Goal: Task Accomplishment & Management: Use online tool/utility

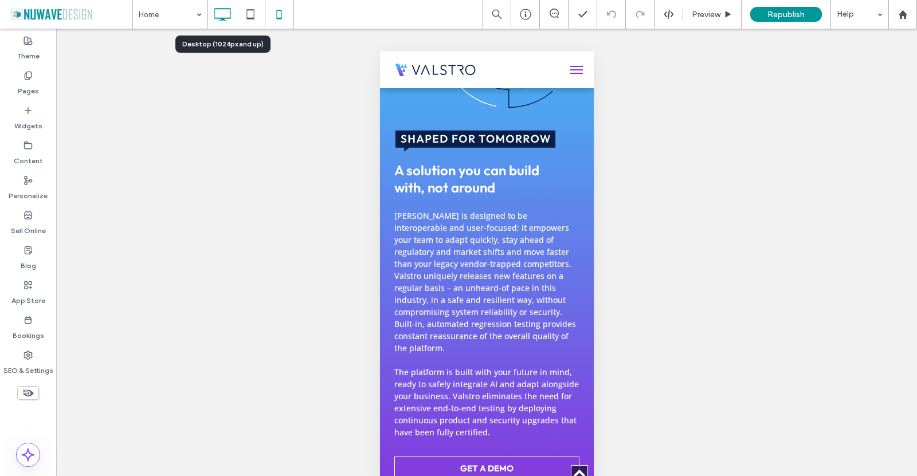
click at [232, 9] on icon at bounding box center [222, 14] width 23 height 23
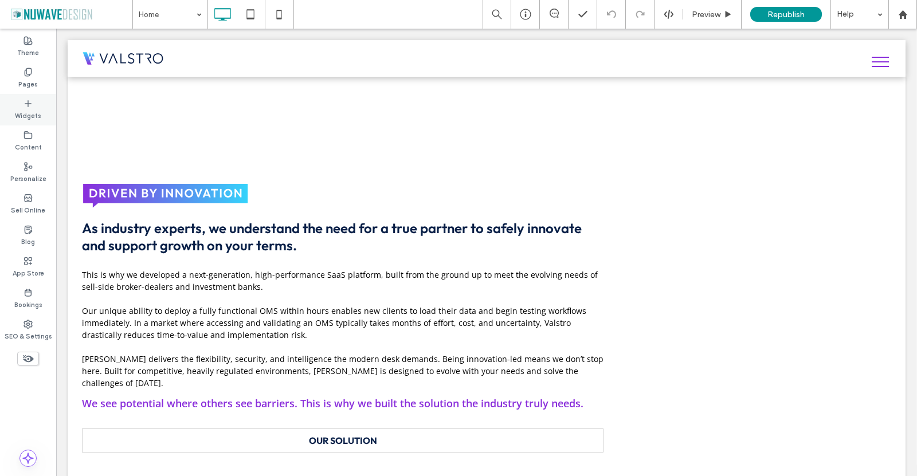
click at [21, 109] on label "Widgets" at bounding box center [28, 114] width 26 height 13
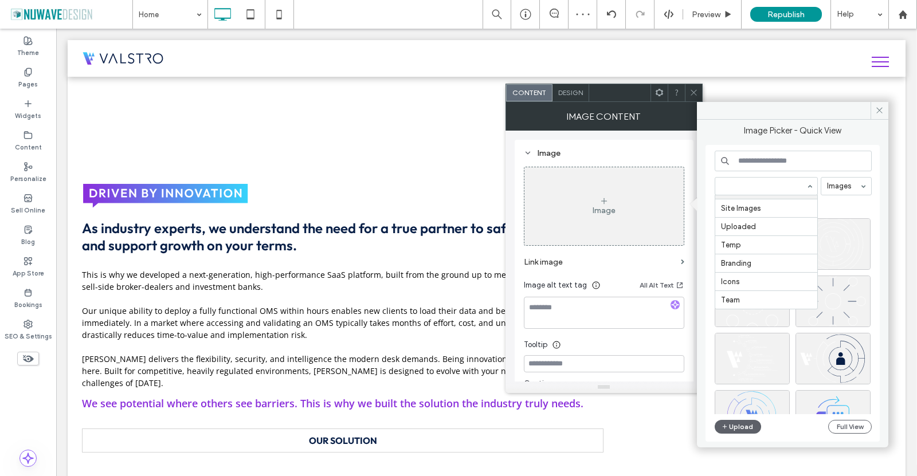
scroll to position [56, 0]
click at [839, 428] on button "Full View" at bounding box center [850, 427] width 44 height 14
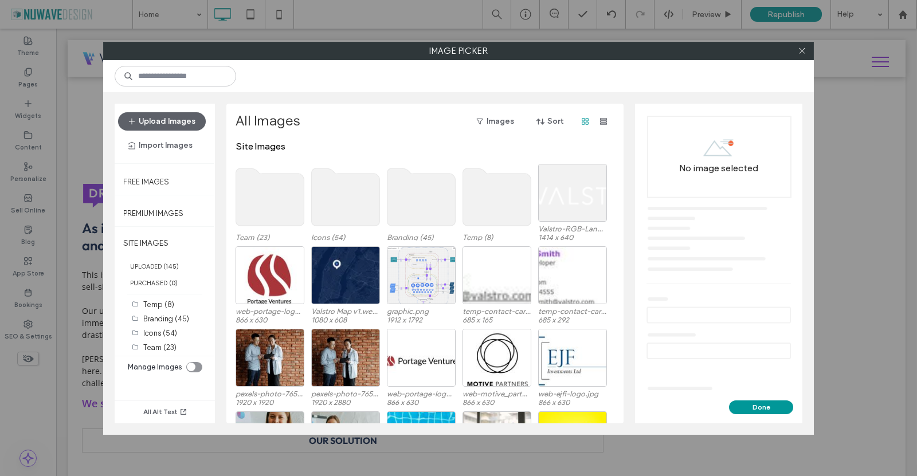
click at [194, 369] on div "toggle" at bounding box center [191, 367] width 9 height 9
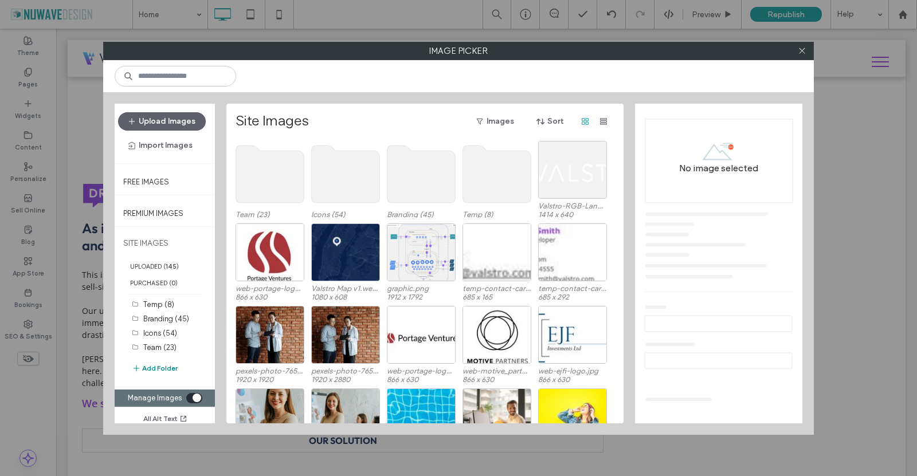
click at [165, 370] on button "Add Folder" at bounding box center [155, 369] width 46 height 14
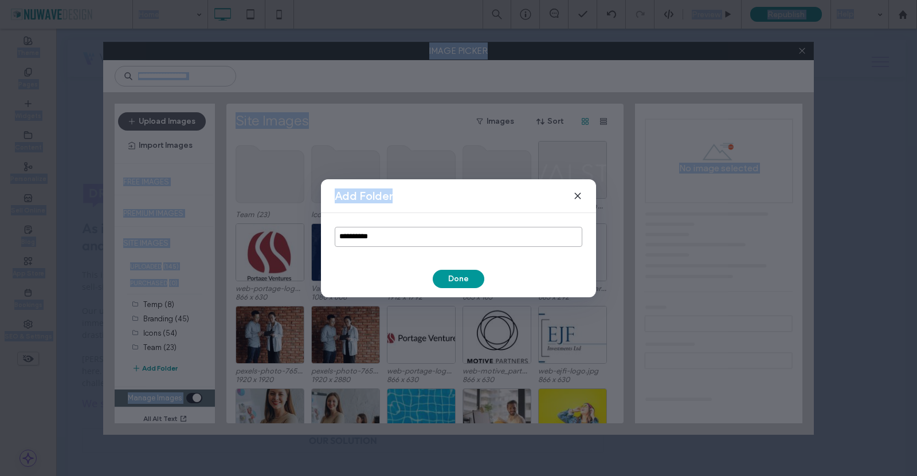
click at [396, 234] on input "**********" at bounding box center [459, 237] width 248 height 20
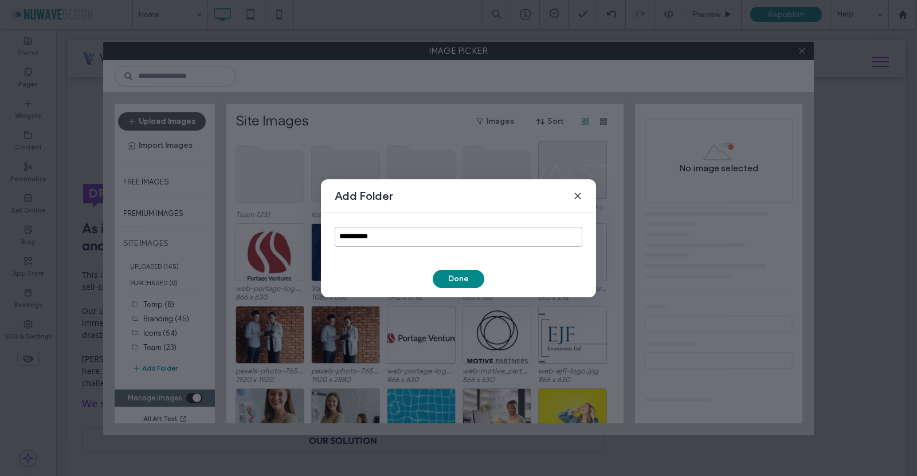
type input "**********"
click at [449, 284] on button "Done" at bounding box center [459, 279] width 52 height 18
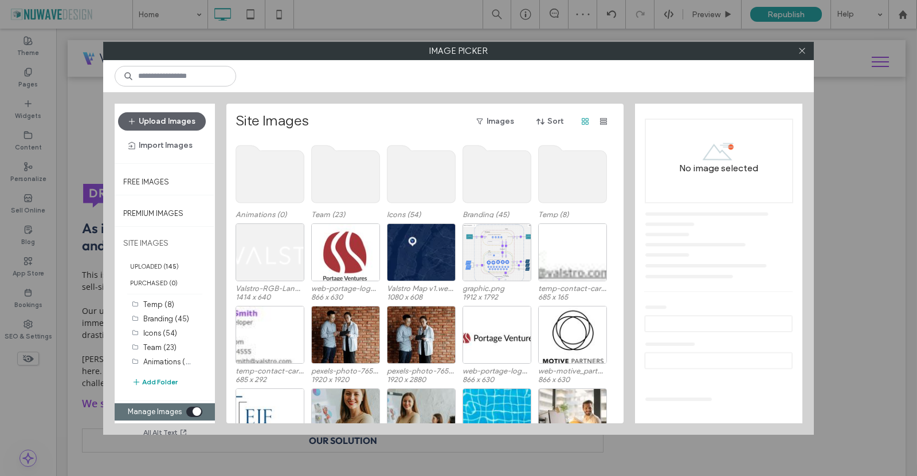
click at [190, 409] on div "toggle" at bounding box center [194, 412] width 16 height 10
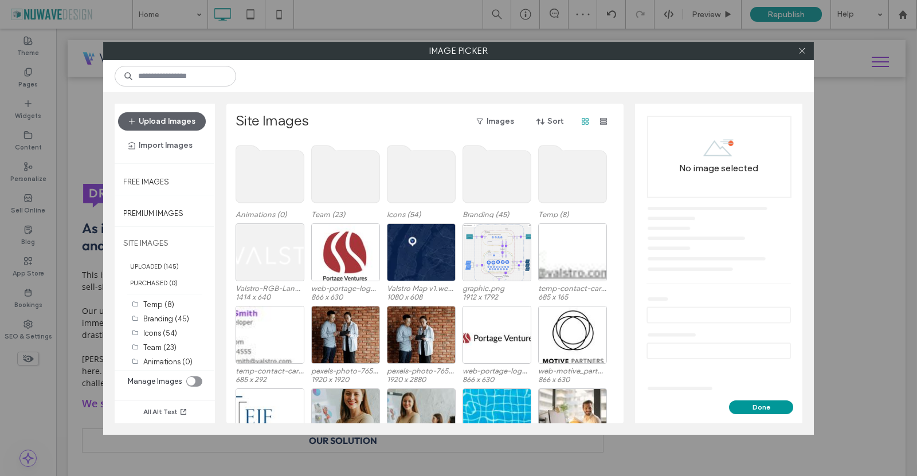
click at [259, 181] on use at bounding box center [270, 174] width 68 height 57
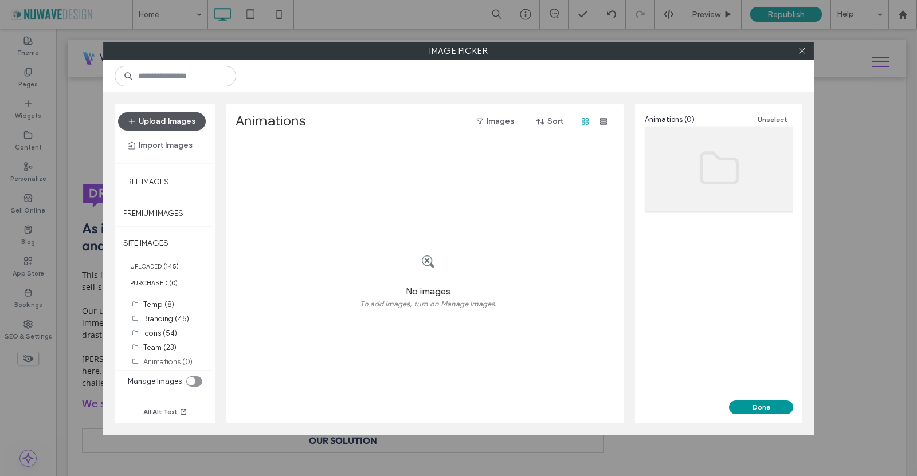
click at [175, 119] on button "Upload Images" at bounding box center [162, 121] width 88 height 18
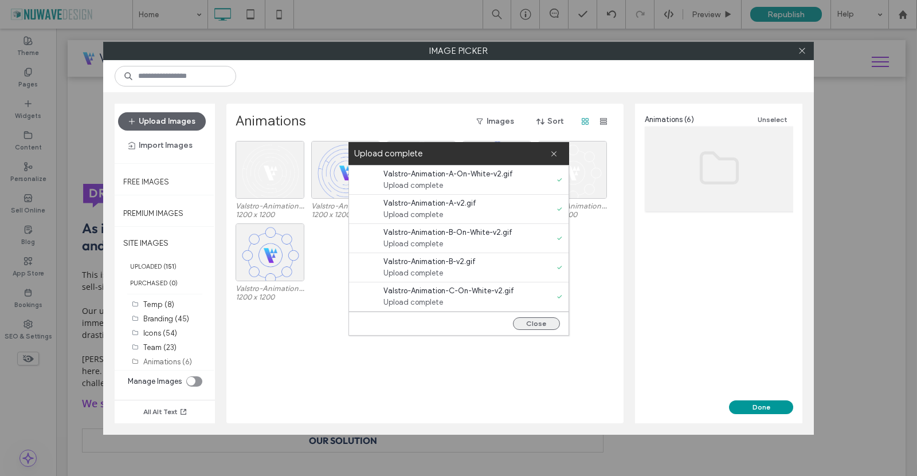
click at [539, 324] on button "Close" at bounding box center [536, 324] width 47 height 13
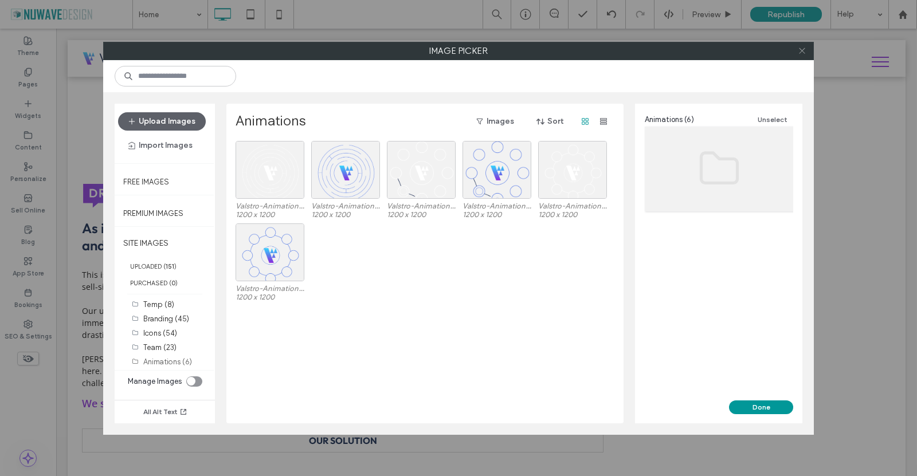
click at [804, 52] on icon at bounding box center [802, 50] width 9 height 9
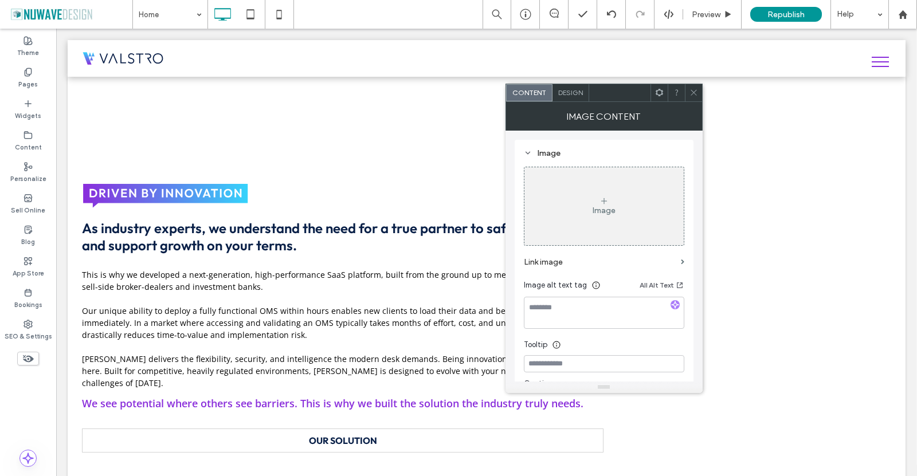
click at [583, 224] on div "Image" at bounding box center [604, 207] width 159 height 76
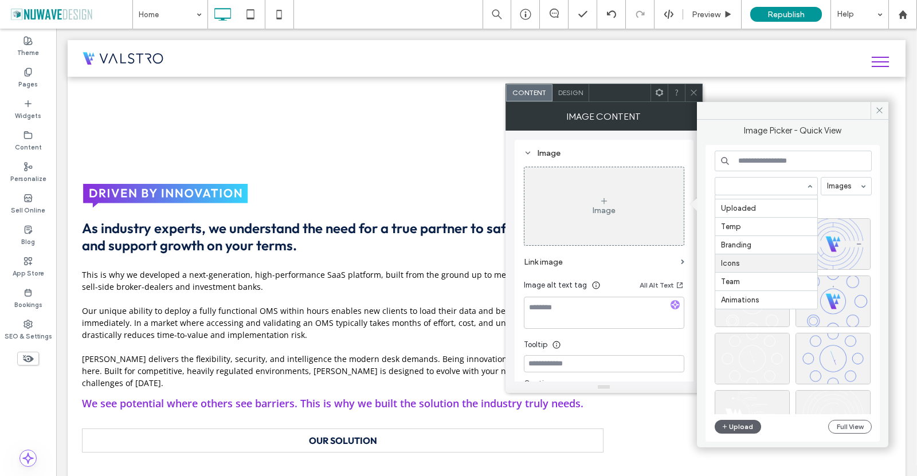
scroll to position [75, 0]
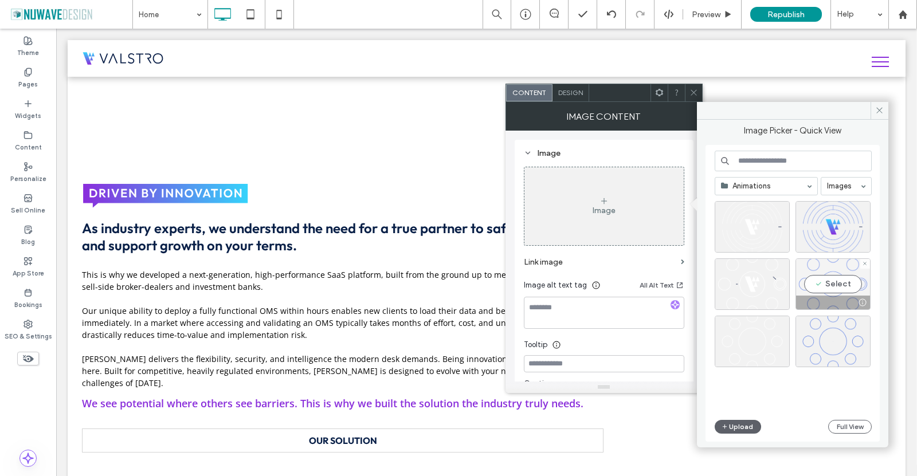
click at [818, 268] on div "Select" at bounding box center [833, 285] width 75 height 52
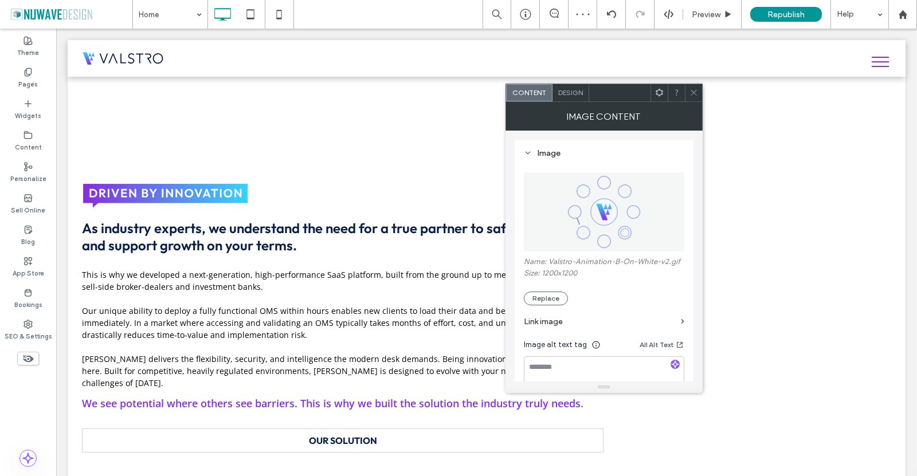
click at [694, 99] on span at bounding box center [694, 92] width 9 height 17
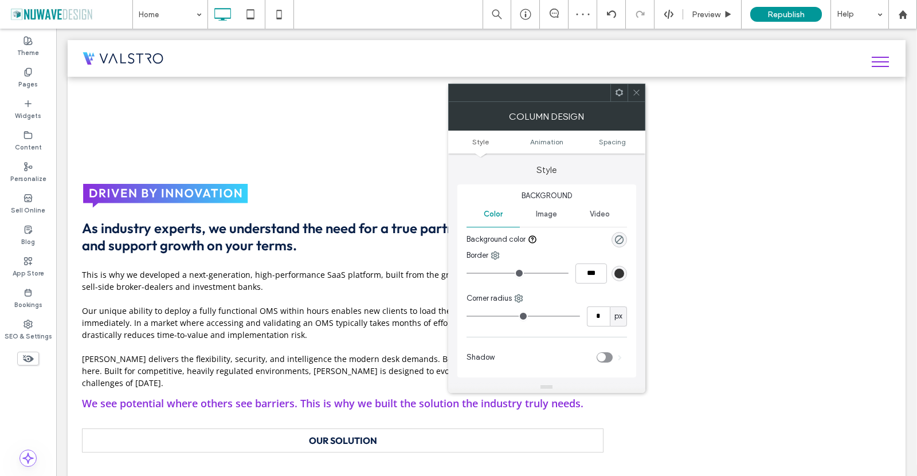
click at [603, 135] on ul "Style Animation Spacing" at bounding box center [546, 142] width 197 height 23
click at [607, 143] on span "Spacing" at bounding box center [612, 142] width 27 height 9
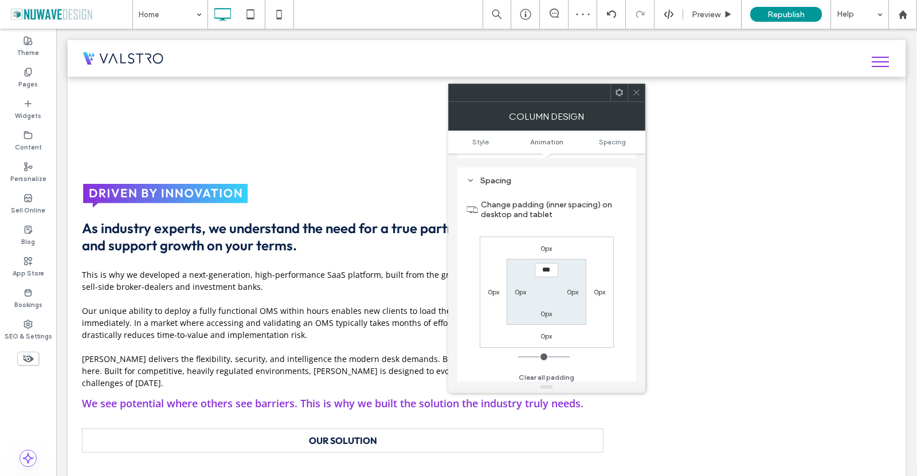
scroll to position [261, 0]
click at [574, 291] on label "0px" at bounding box center [572, 287] width 11 height 9
type input "**"
type input "****"
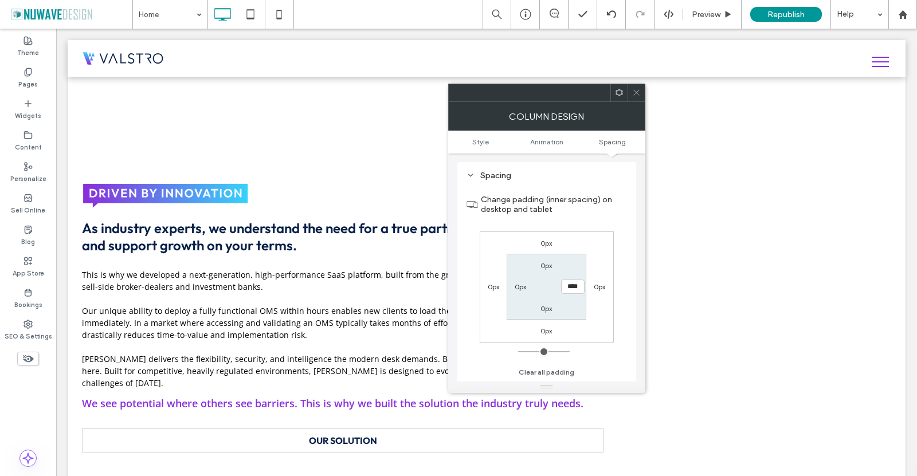
click at [626, 191] on label "Change padding (inner spacing) on desktop and tablet" at bounding box center [554, 204] width 146 height 31
click at [637, 94] on icon at bounding box center [636, 92] width 9 height 9
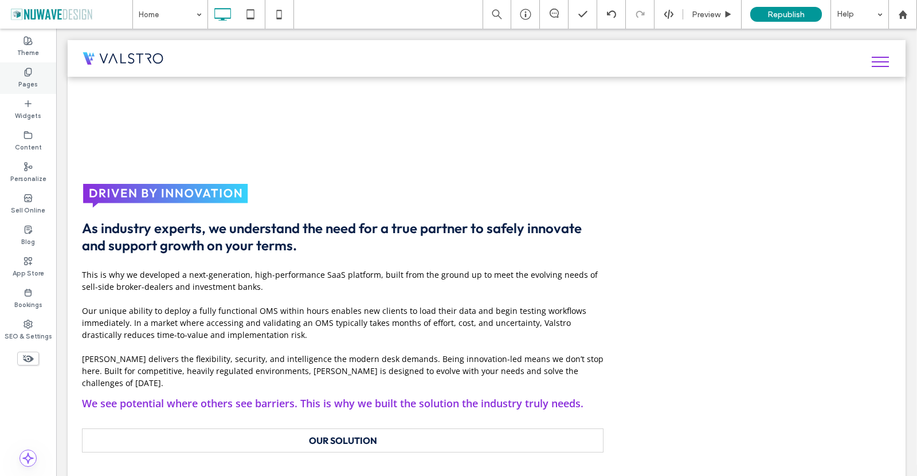
click at [25, 71] on use at bounding box center [28, 71] width 6 height 7
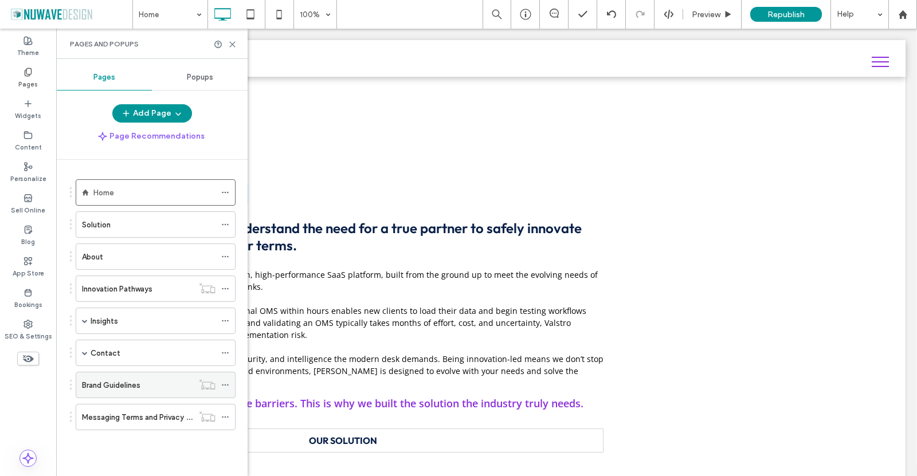
click at [150, 388] on div "Brand Guidelines" at bounding box center [137, 385] width 111 height 12
click at [229, 386] on icon at bounding box center [225, 385] width 8 height 8
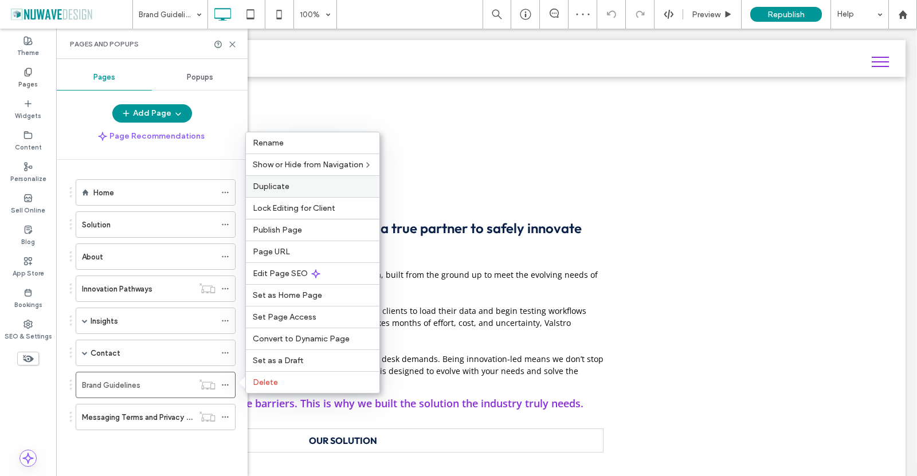
click at [264, 182] on span "Duplicate" at bounding box center [271, 187] width 37 height 10
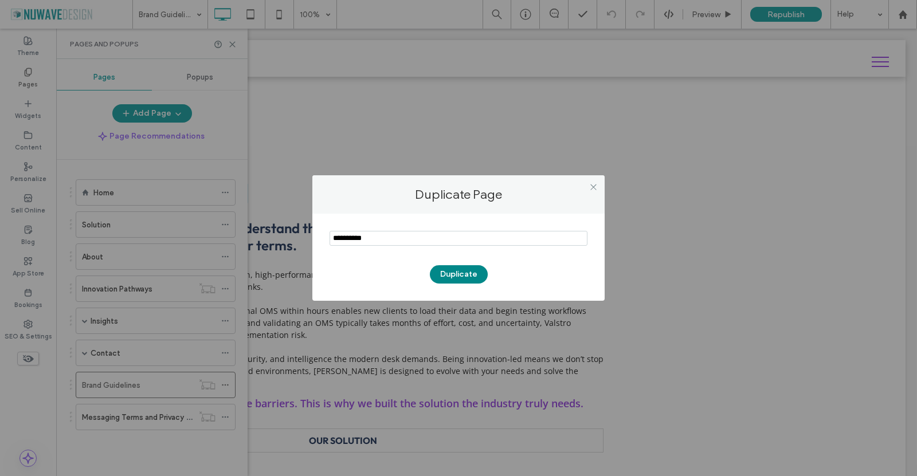
type input "**********"
click at [467, 276] on button "Duplicate" at bounding box center [459, 274] width 58 height 18
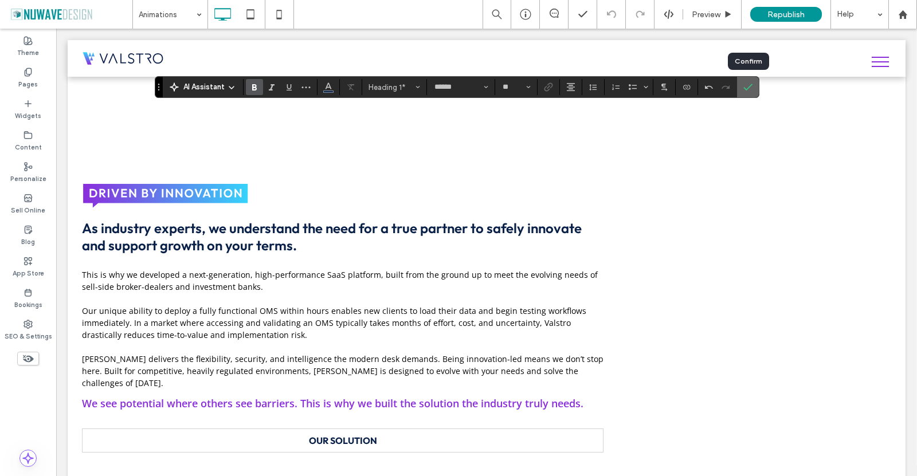
click at [754, 88] on label "Confirm" at bounding box center [747, 87] width 17 height 21
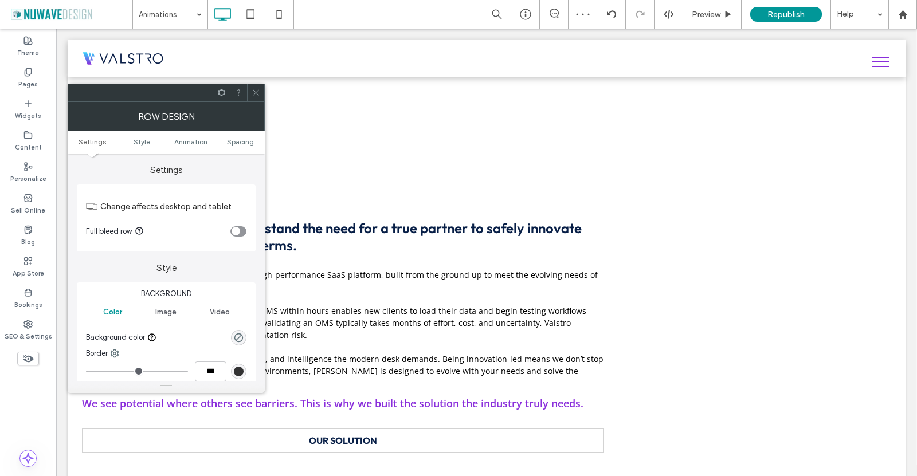
click at [260, 91] on div at bounding box center [255, 92] width 17 height 17
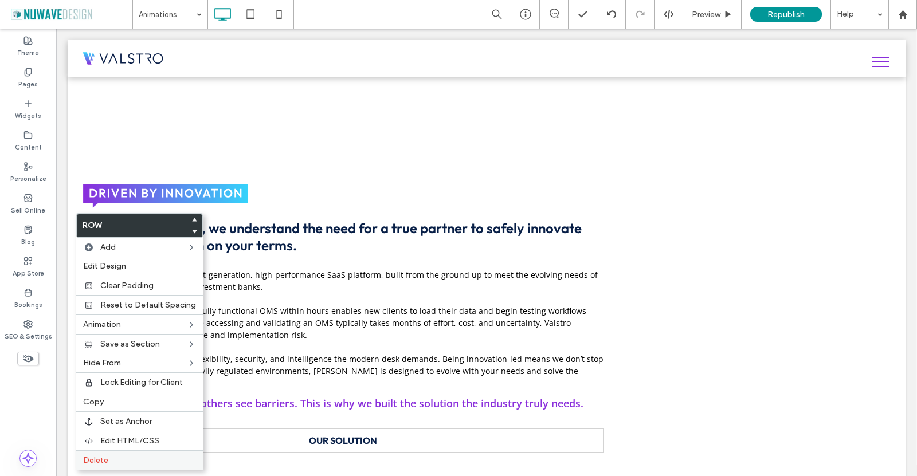
click at [111, 457] on label "Delete" at bounding box center [139, 461] width 113 height 10
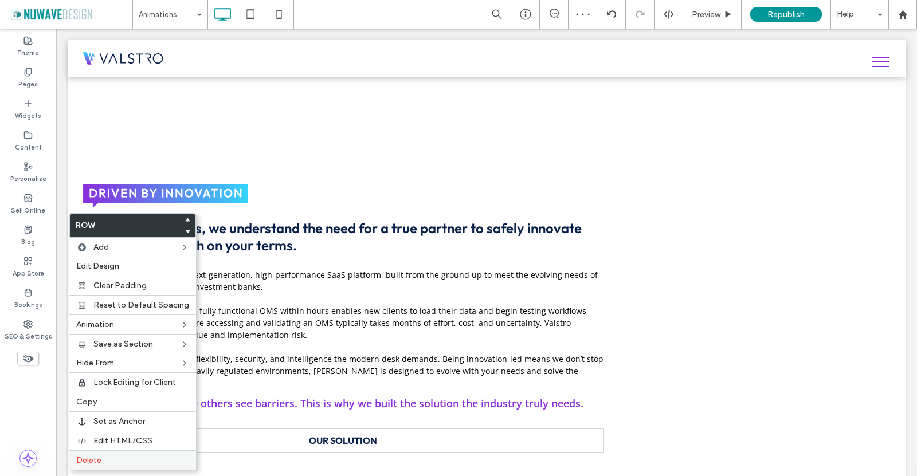
click at [118, 459] on label "Delete" at bounding box center [132, 461] width 113 height 10
click at [89, 460] on span "Delete" at bounding box center [88, 461] width 25 height 10
drag, startPoint x: 83, startPoint y: 461, endPoint x: 81, endPoint y: 446, distance: 15.1
click at [83, 461] on span "Delete" at bounding box center [88, 461] width 25 height 10
click at [95, 460] on span "Delete" at bounding box center [88, 461] width 25 height 10
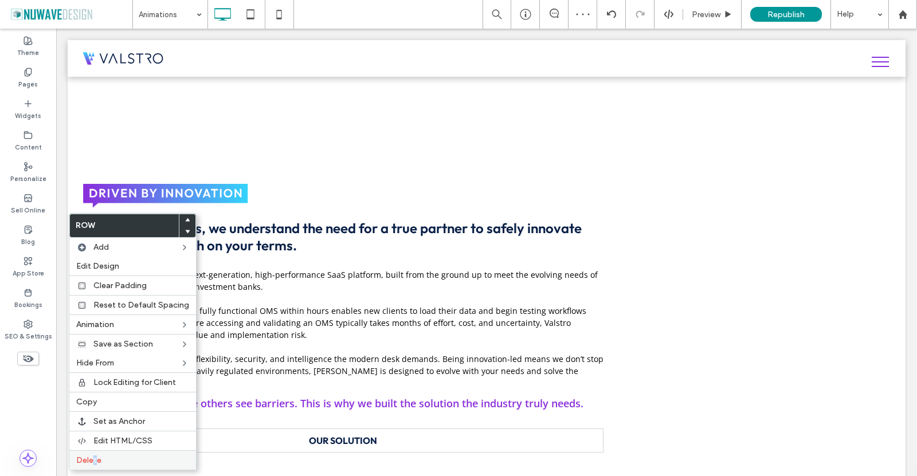
click at [97, 458] on span "Delete" at bounding box center [88, 461] width 25 height 10
drag, startPoint x: 79, startPoint y: 464, endPoint x: 69, endPoint y: 389, distance: 75.1
click at [79, 464] on span "Delete" at bounding box center [88, 461] width 25 height 10
drag, startPoint x: 73, startPoint y: 459, endPoint x: 80, endPoint y: 439, distance: 20.9
click at [73, 459] on div "Delete" at bounding box center [132, 460] width 127 height 19
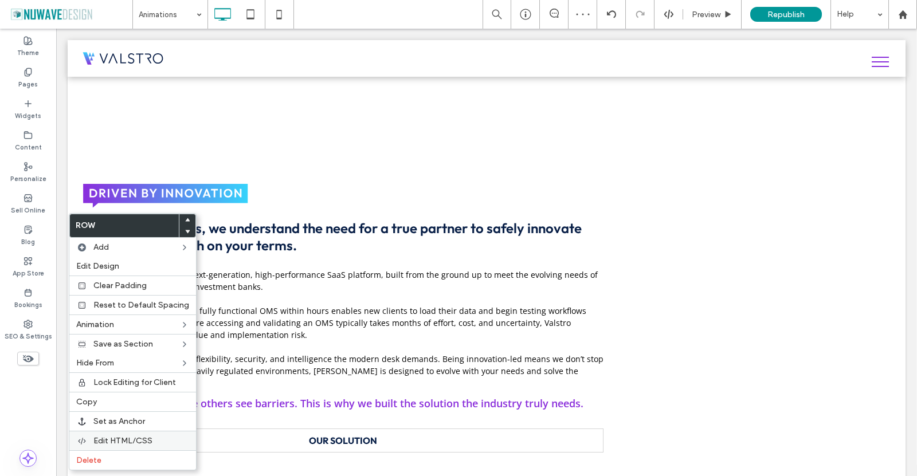
drag, startPoint x: 97, startPoint y: 461, endPoint x: 99, endPoint y: 439, distance: 22.5
click at [97, 463] on span "Delete" at bounding box center [88, 461] width 25 height 10
click at [95, 453] on div "Delete" at bounding box center [132, 460] width 127 height 19
drag, startPoint x: 105, startPoint y: 455, endPoint x: 104, endPoint y: 425, distance: 30.4
click at [105, 457] on div "Delete" at bounding box center [132, 460] width 127 height 19
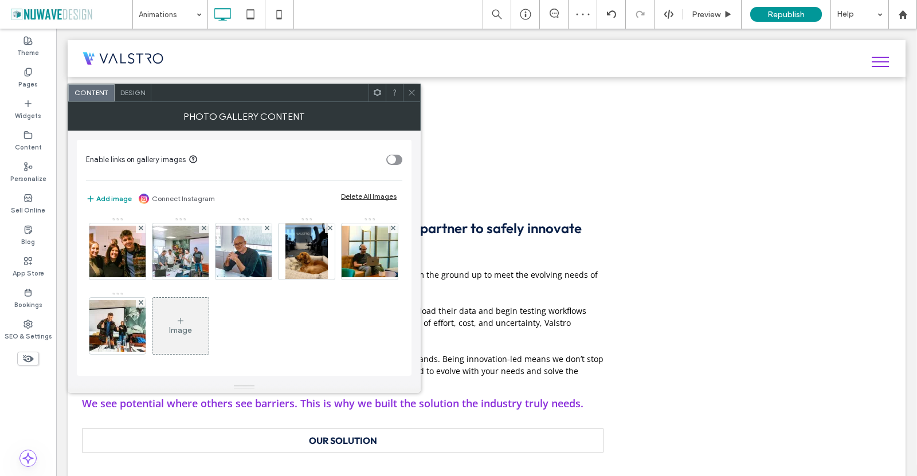
click at [412, 92] on icon at bounding box center [412, 92] width 9 height 9
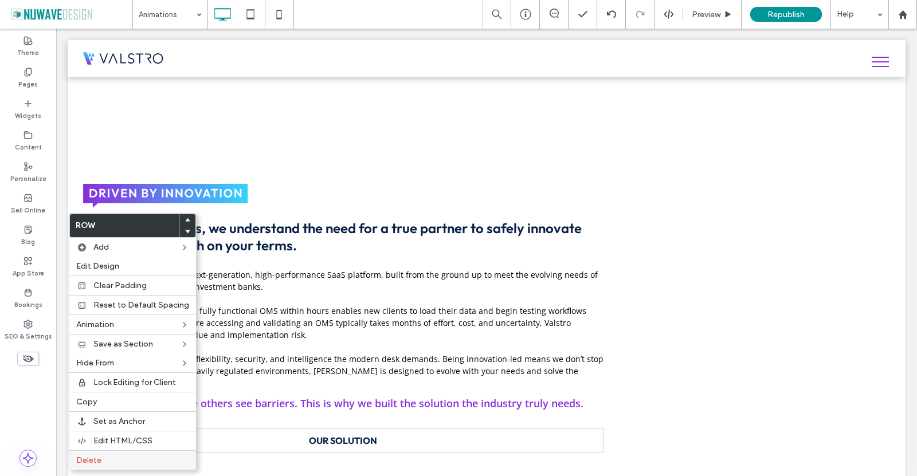
click at [115, 459] on label "Delete" at bounding box center [132, 461] width 113 height 10
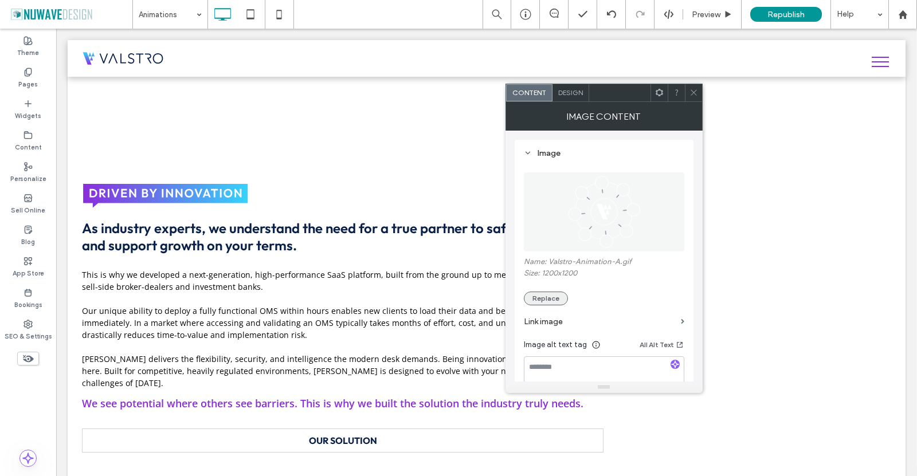
click at [543, 302] on button "Replace" at bounding box center [546, 299] width 44 height 14
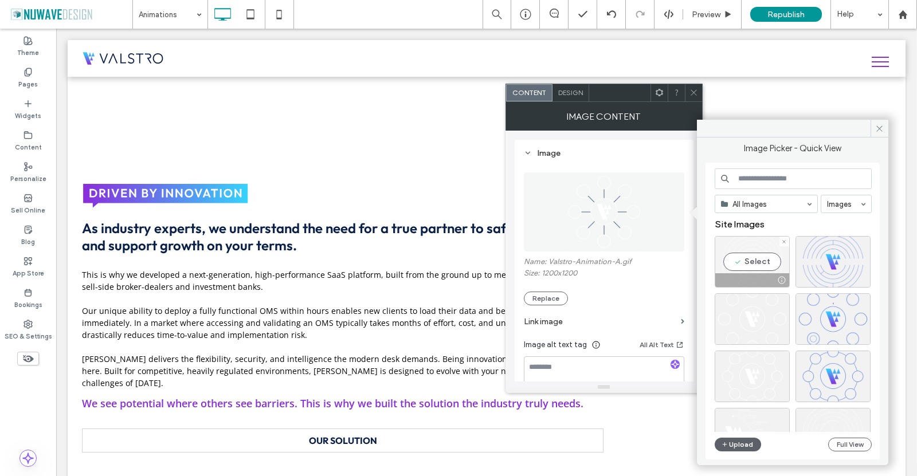
click at [734, 254] on div "Select" at bounding box center [752, 262] width 75 height 52
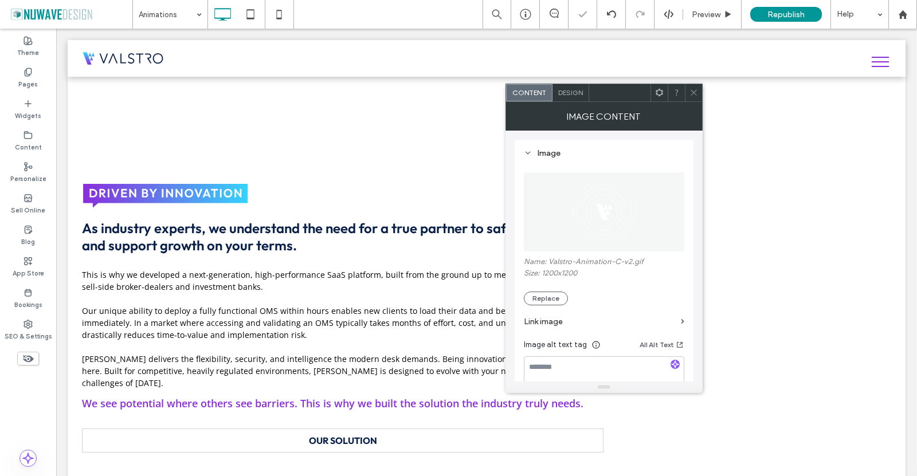
click at [693, 91] on icon at bounding box center [694, 92] width 9 height 9
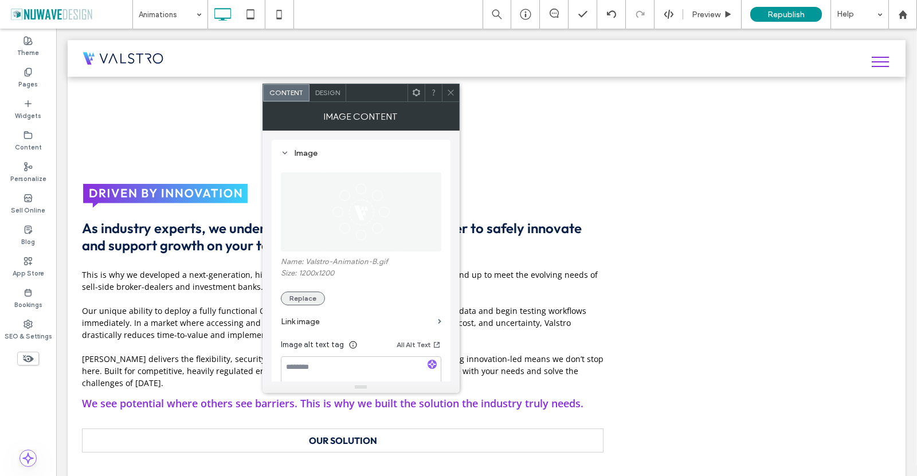
click at [315, 302] on button "Replace" at bounding box center [303, 299] width 44 height 14
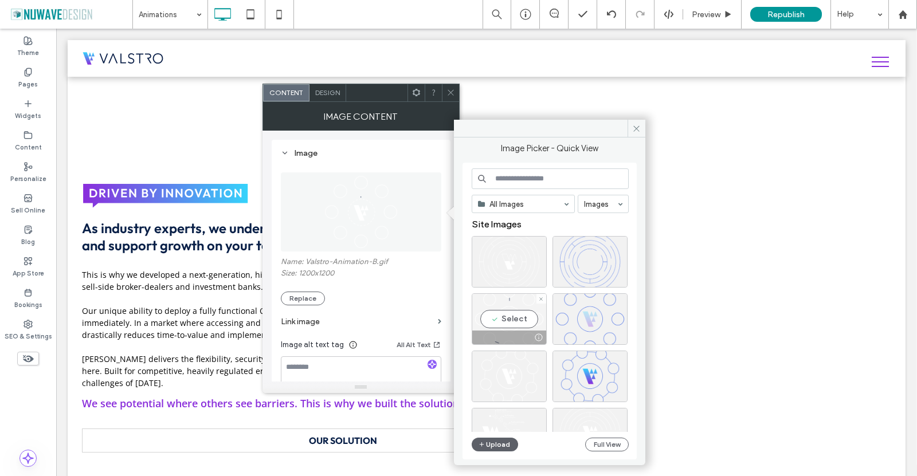
click at [512, 316] on div "Select" at bounding box center [509, 320] width 75 height 52
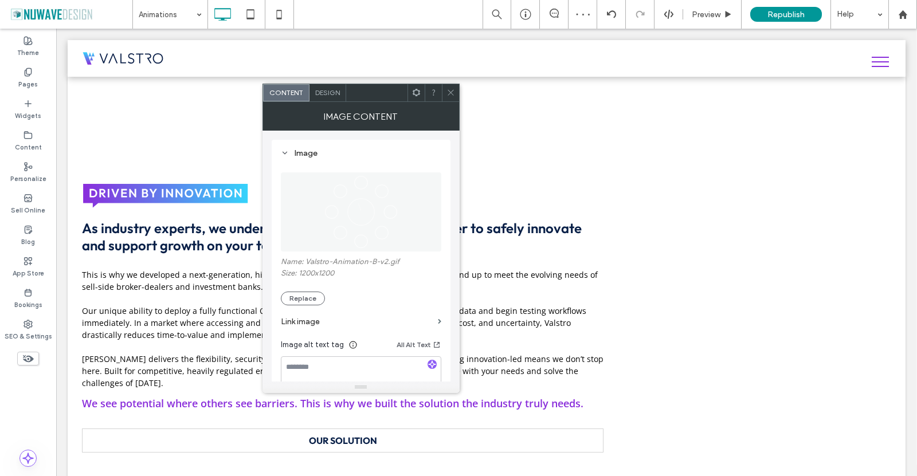
click at [445, 87] on div at bounding box center [450, 92] width 17 height 17
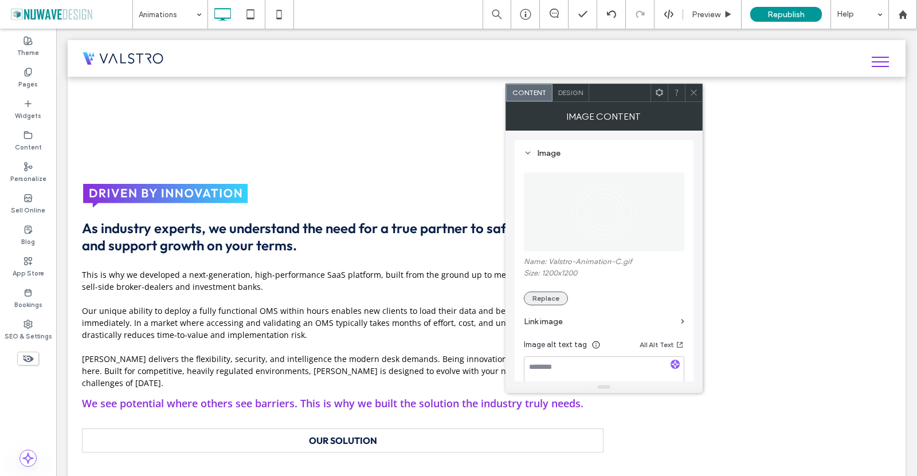
click at [534, 298] on button "Replace" at bounding box center [546, 299] width 44 height 14
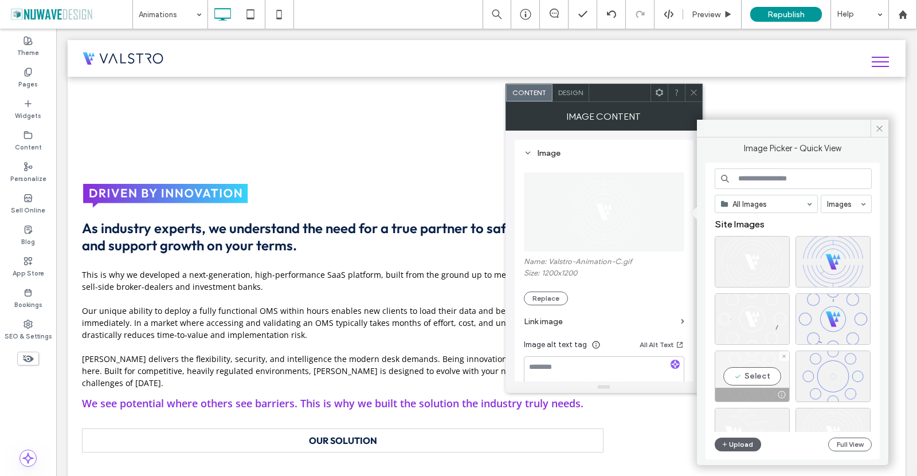
click at [738, 377] on div "Select" at bounding box center [752, 377] width 75 height 52
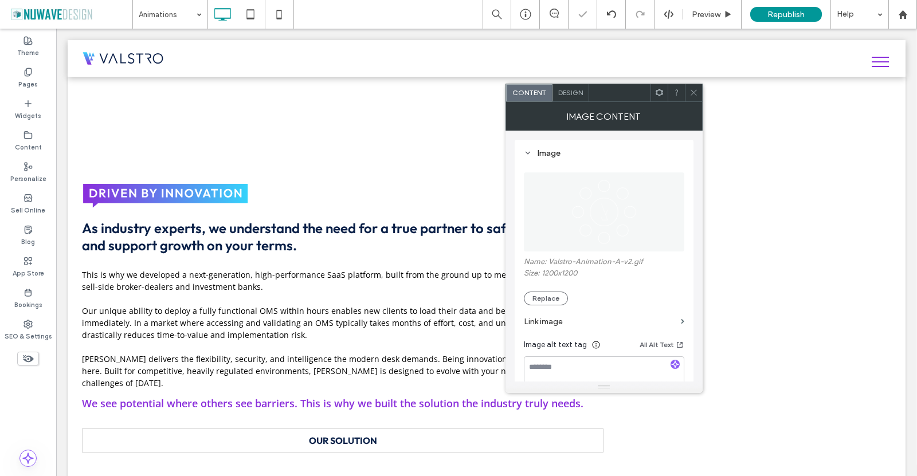
click at [695, 89] on icon at bounding box center [694, 92] width 9 height 9
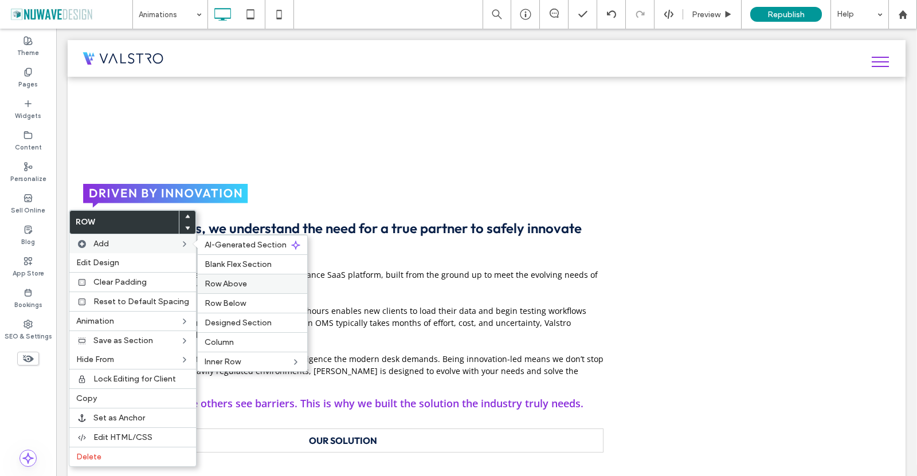
click at [228, 289] on span "Row Above" at bounding box center [226, 284] width 42 height 10
click at [213, 280] on span "Row Above" at bounding box center [226, 284] width 42 height 10
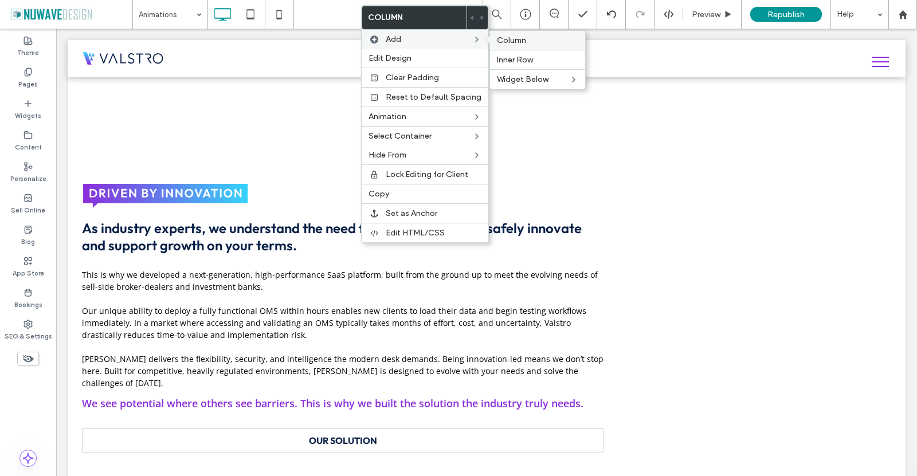
click at [500, 38] on span "Column" at bounding box center [511, 41] width 29 height 10
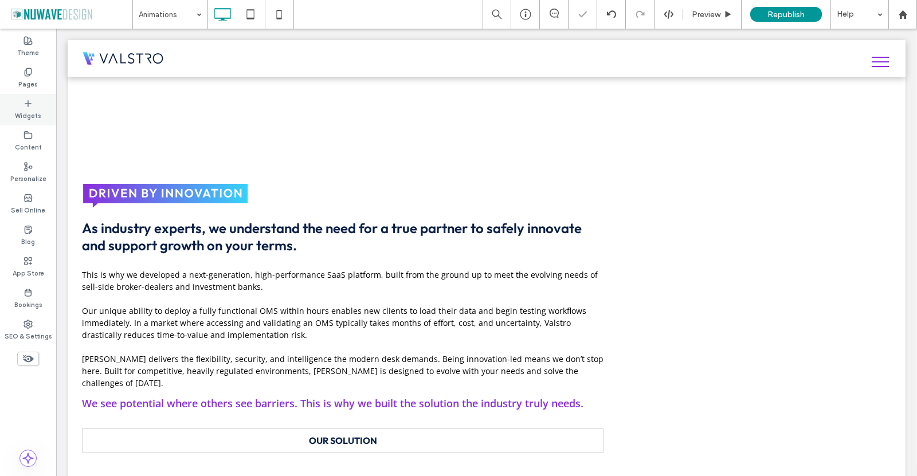
click at [36, 100] on div "Widgets" at bounding box center [28, 110] width 56 height 32
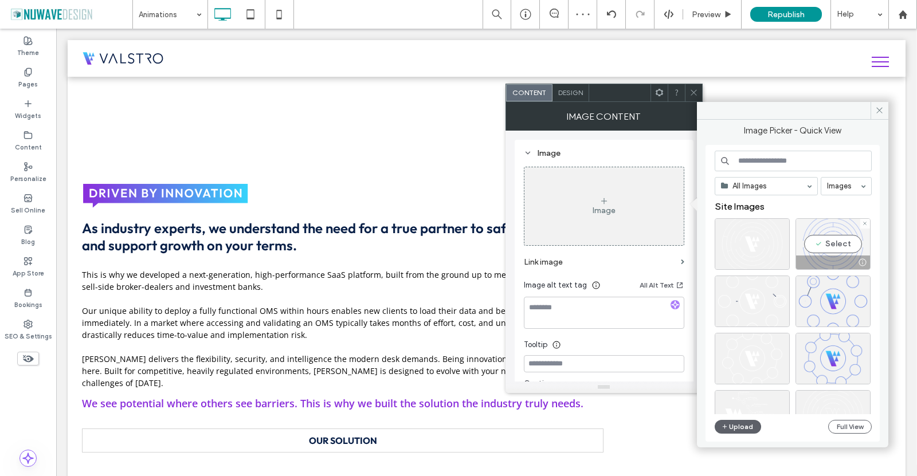
click at [824, 241] on div "Select" at bounding box center [833, 244] width 75 height 52
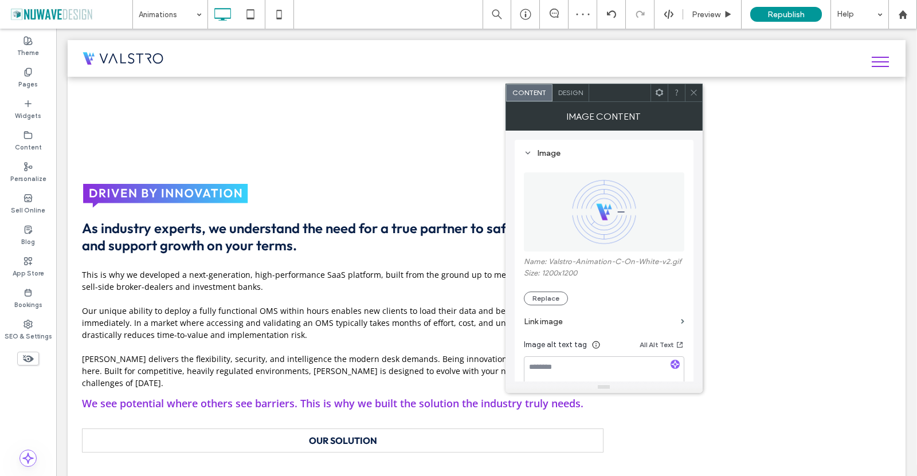
click at [685, 90] on div at bounding box center [693, 92] width 17 height 17
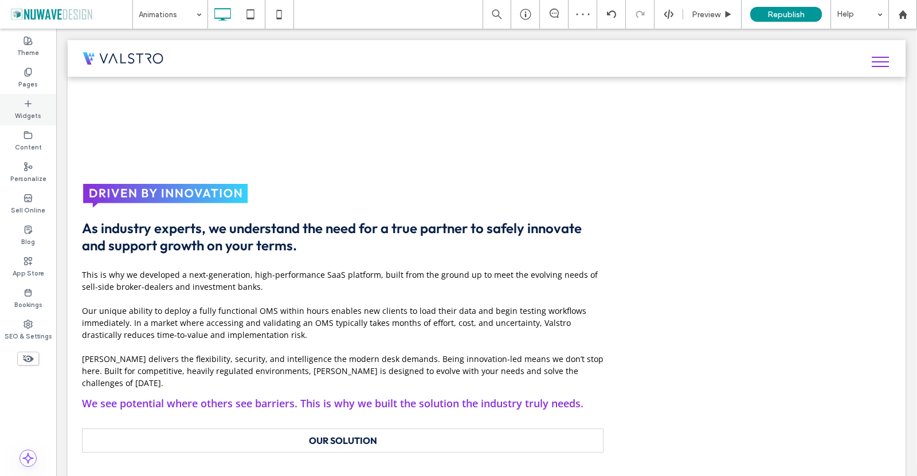
click at [32, 103] on icon at bounding box center [28, 103] width 9 height 9
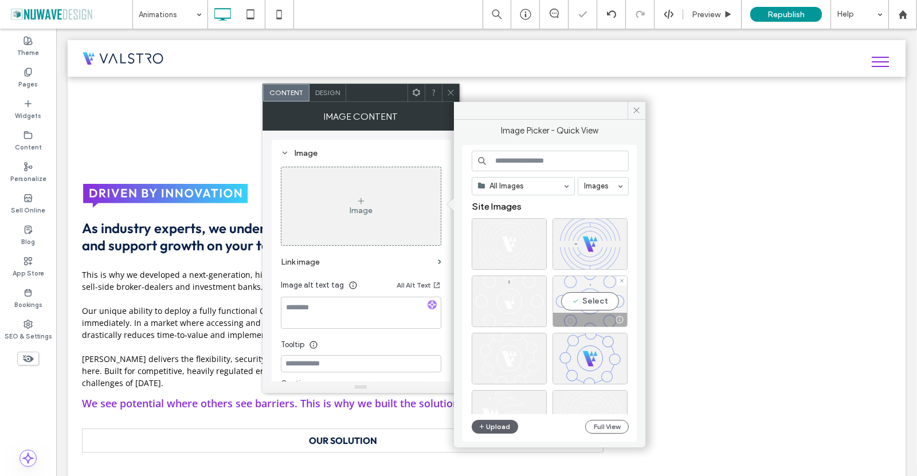
click at [576, 307] on div "Select" at bounding box center [590, 302] width 75 height 52
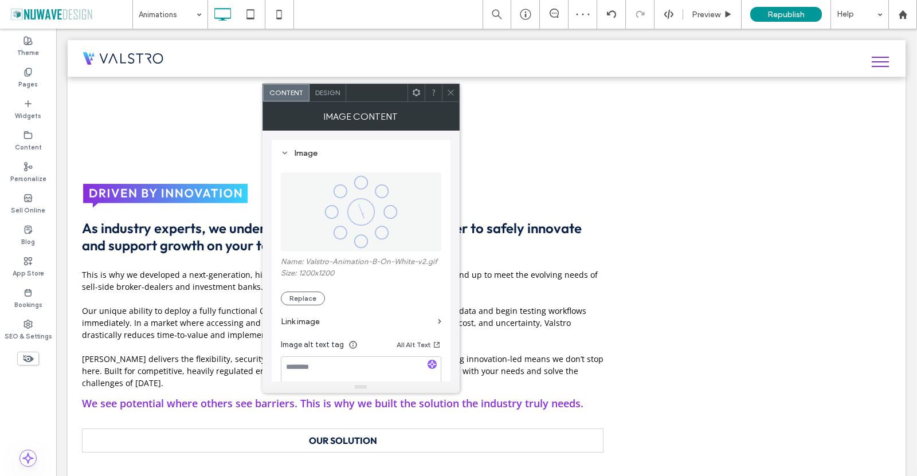
click at [451, 90] on icon at bounding box center [451, 92] width 9 height 9
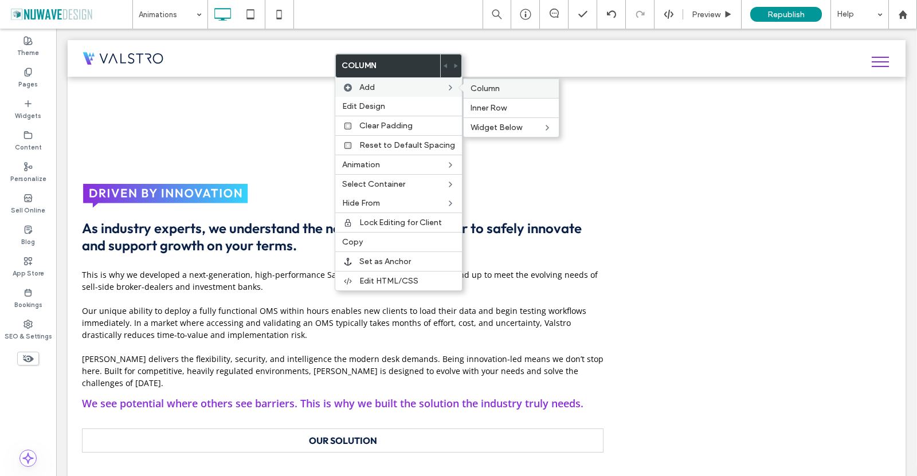
click at [475, 85] on span "Column" at bounding box center [485, 89] width 29 height 10
click at [27, 95] on div "Widgets" at bounding box center [28, 110] width 56 height 32
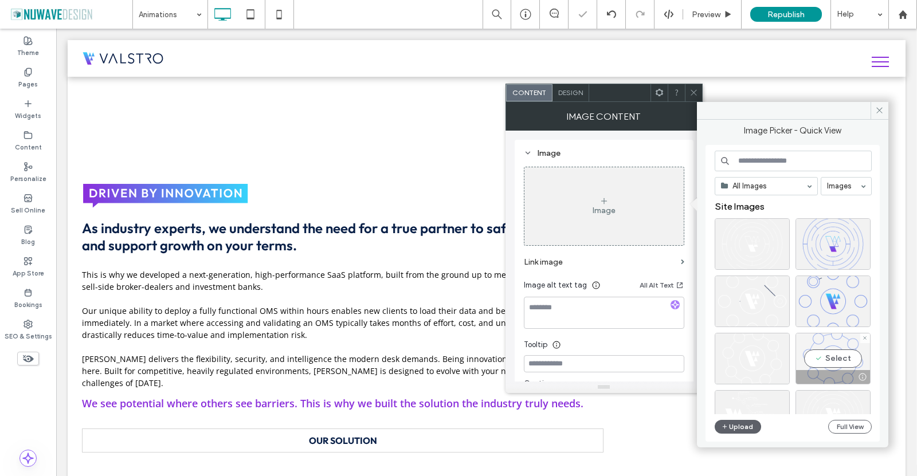
click at [833, 353] on div "Select" at bounding box center [833, 359] width 75 height 52
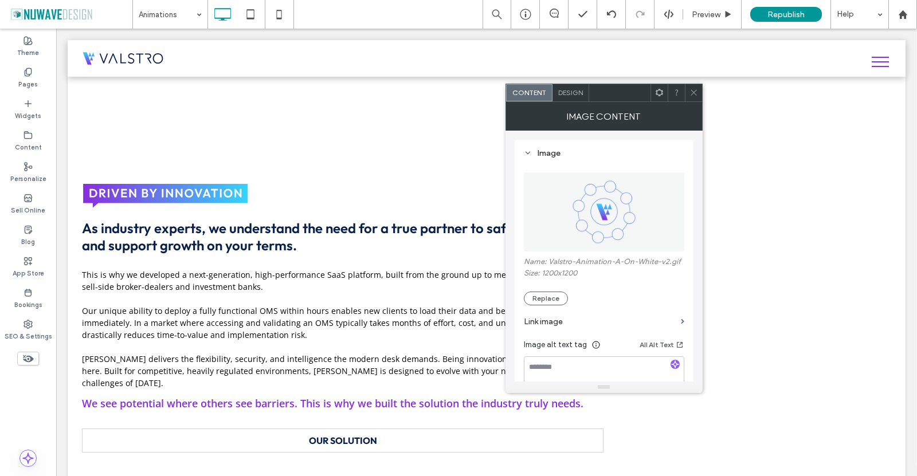
click at [694, 91] on icon at bounding box center [694, 92] width 9 height 9
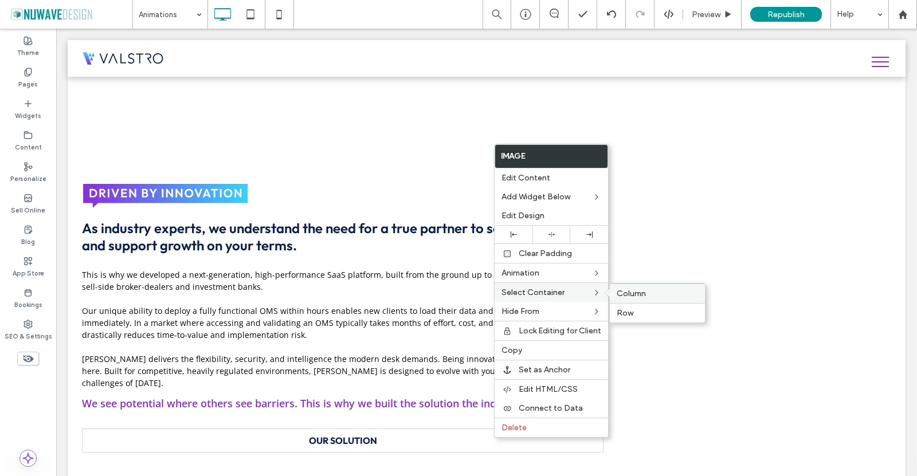
click at [626, 295] on span "Column" at bounding box center [631, 294] width 29 height 10
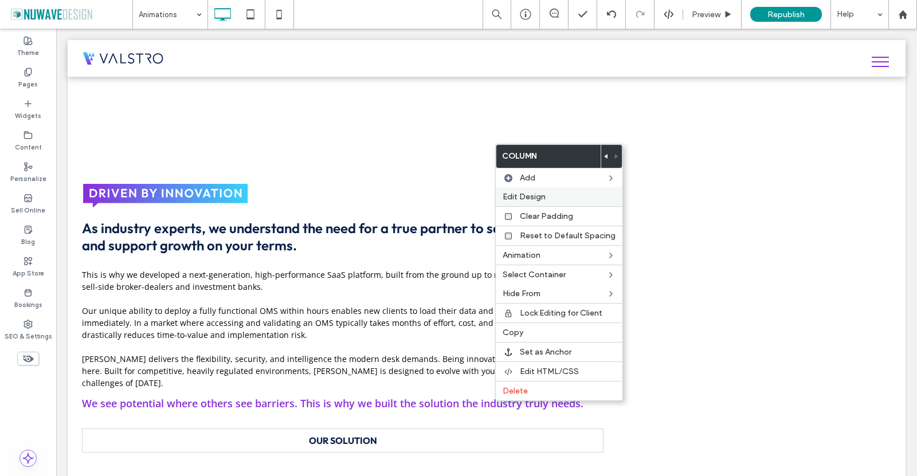
click at [531, 192] on span "Edit Design" at bounding box center [524, 197] width 43 height 10
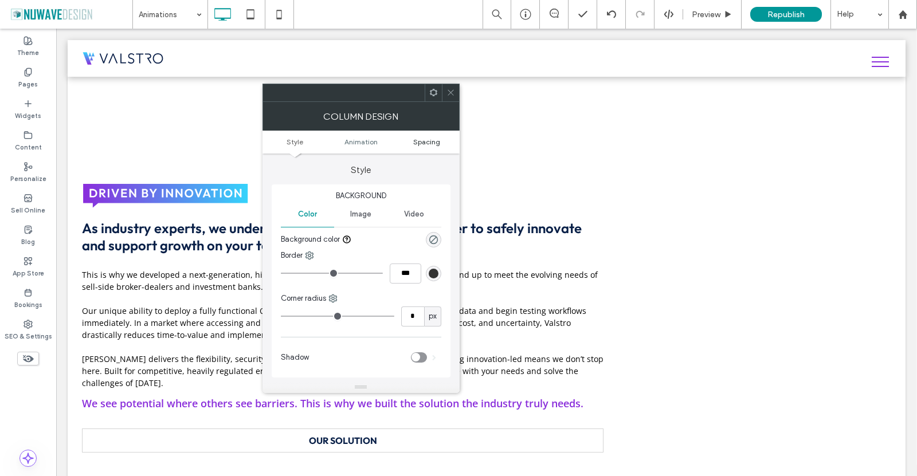
click at [431, 138] on span "Spacing" at bounding box center [426, 142] width 27 height 9
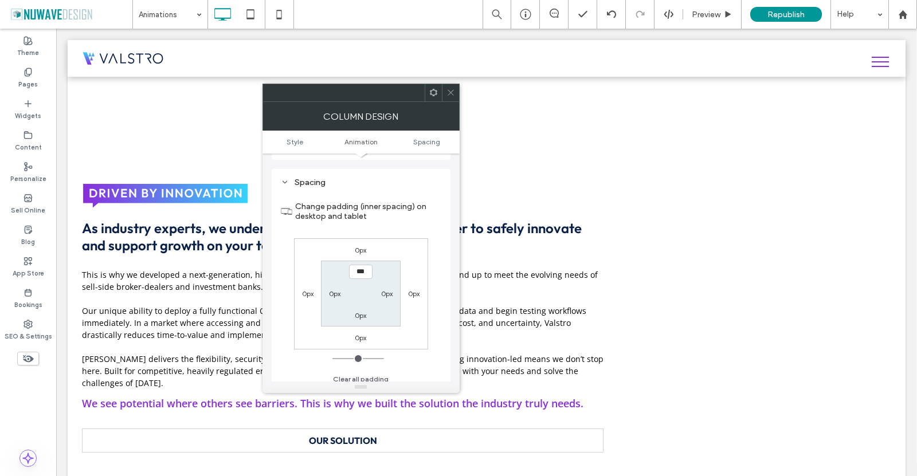
scroll to position [261, 0]
click at [338, 288] on label "0px" at bounding box center [334, 287] width 11 height 9
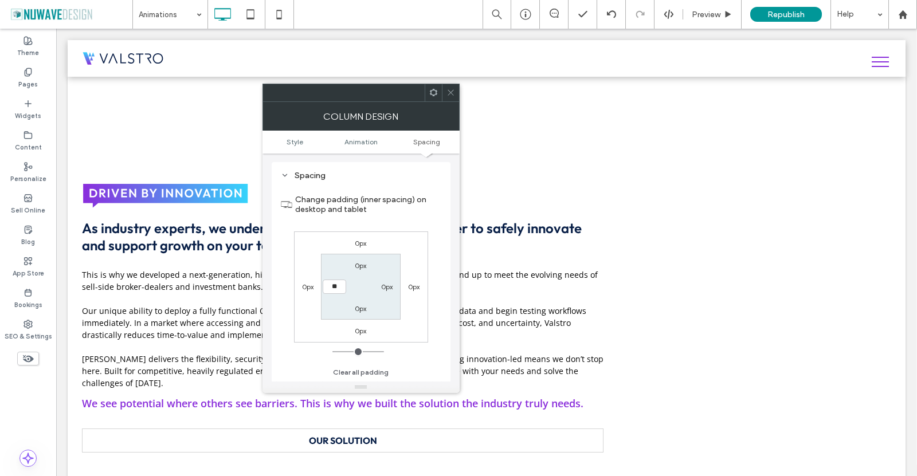
type input "**"
type input "****"
click at [409, 230] on div "Change padding (inner spacing) on desktop and tablet 0px 0px 0px 0px 0px 0px 0p…" at bounding box center [361, 282] width 161 height 198
click at [449, 89] on icon at bounding box center [451, 92] width 9 height 9
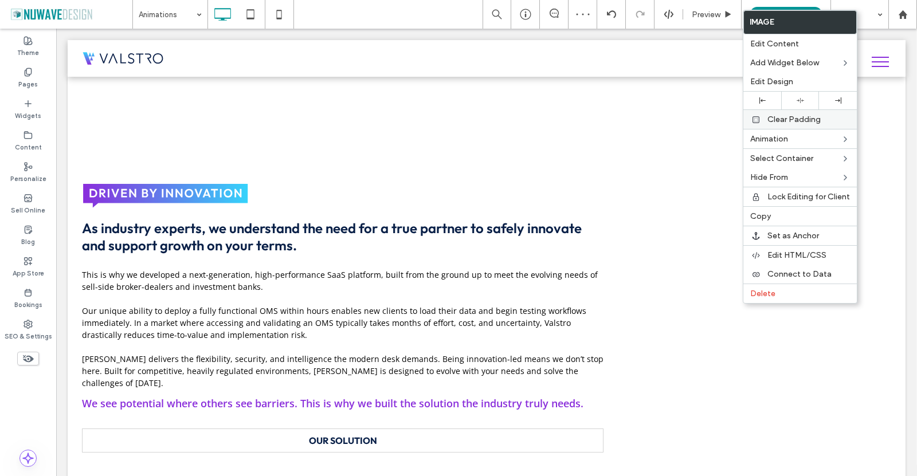
click at [800, 104] on icon at bounding box center [800, 100] width 7 height 7
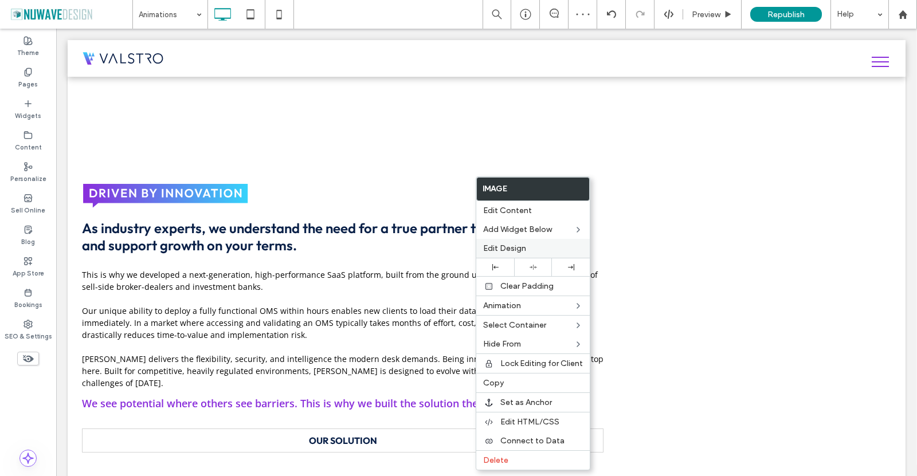
click at [517, 243] on div "Edit Design" at bounding box center [533, 248] width 114 height 19
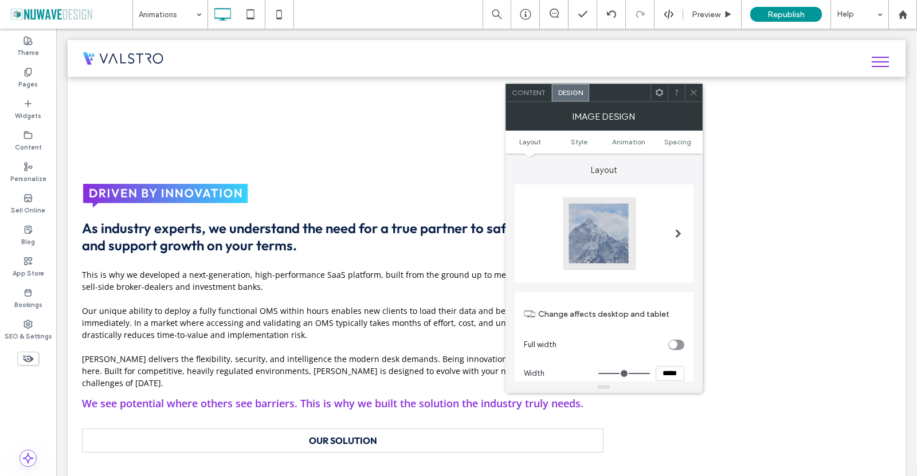
click at [698, 91] on icon at bounding box center [694, 92] width 9 height 9
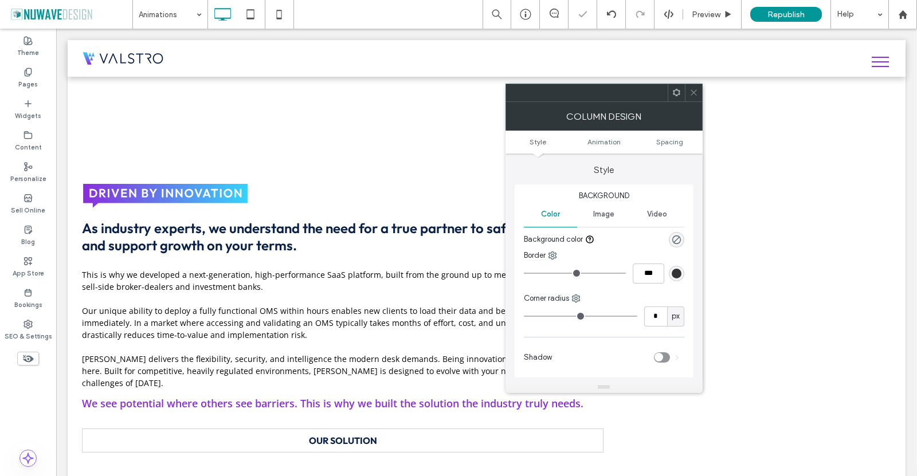
click at [670, 136] on ul "Style Animation Spacing" at bounding box center [604, 142] width 197 height 23
click at [666, 146] on span "Spacing" at bounding box center [669, 142] width 27 height 9
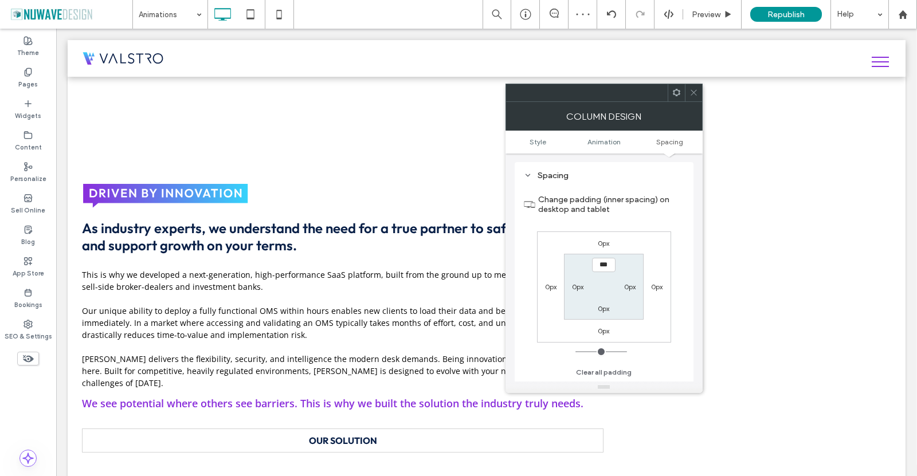
click at [626, 289] on label "0px" at bounding box center [629, 287] width 11 height 9
type input "**"
type input "****"
click at [641, 219] on label "Change padding (inner spacing) on desktop and tablet" at bounding box center [611, 204] width 146 height 31
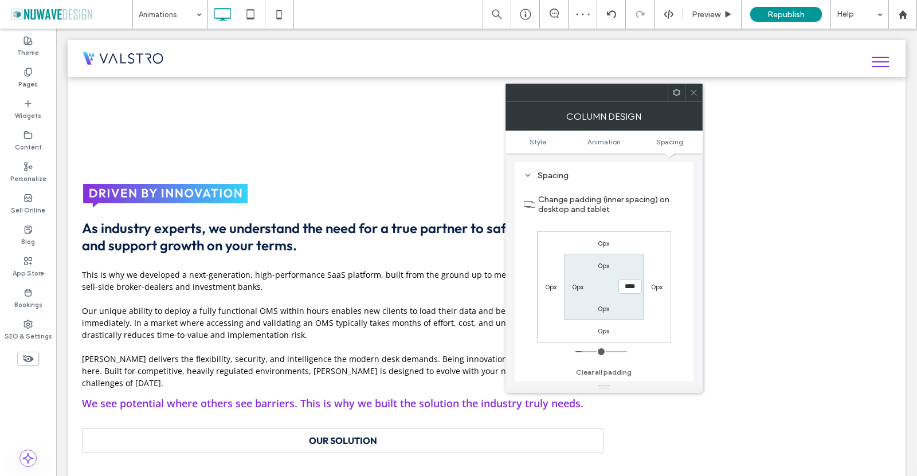
click at [688, 99] on div at bounding box center [693, 92] width 17 height 17
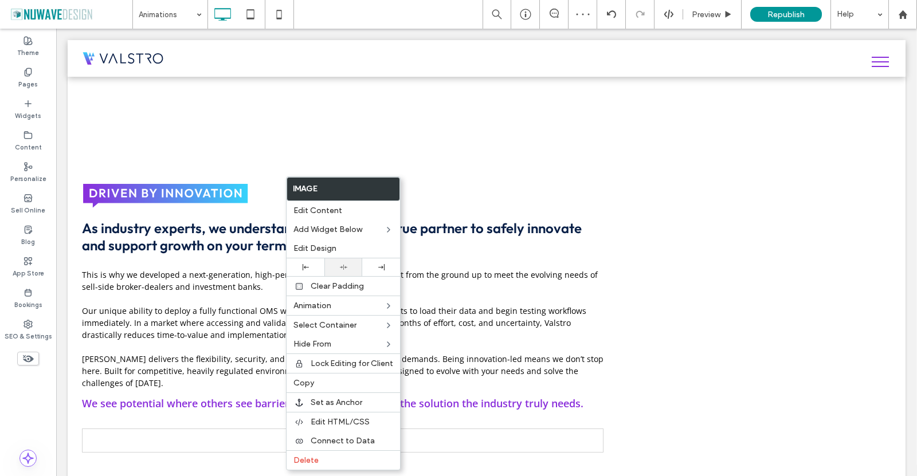
click at [353, 263] on div at bounding box center [343, 268] width 38 height 18
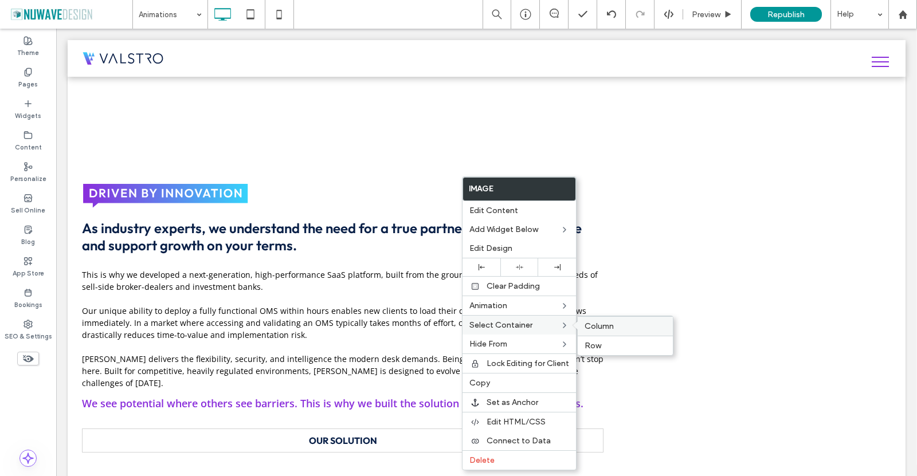
click at [592, 324] on span "Column" at bounding box center [599, 327] width 29 height 10
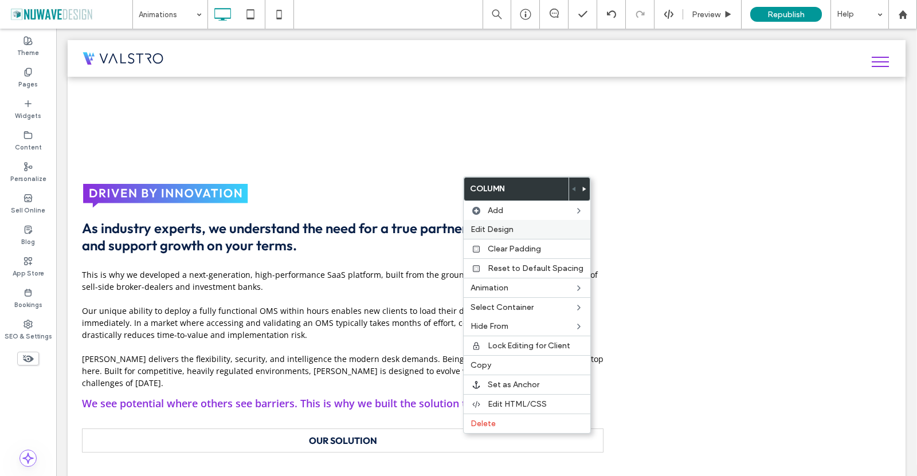
click at [510, 232] on span "Edit Design" at bounding box center [492, 230] width 43 height 10
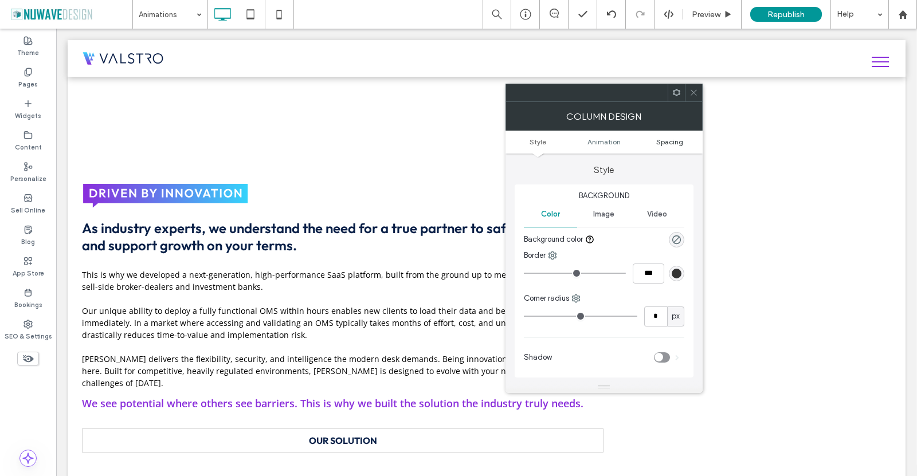
click at [672, 138] on span "Spacing" at bounding box center [669, 142] width 27 height 9
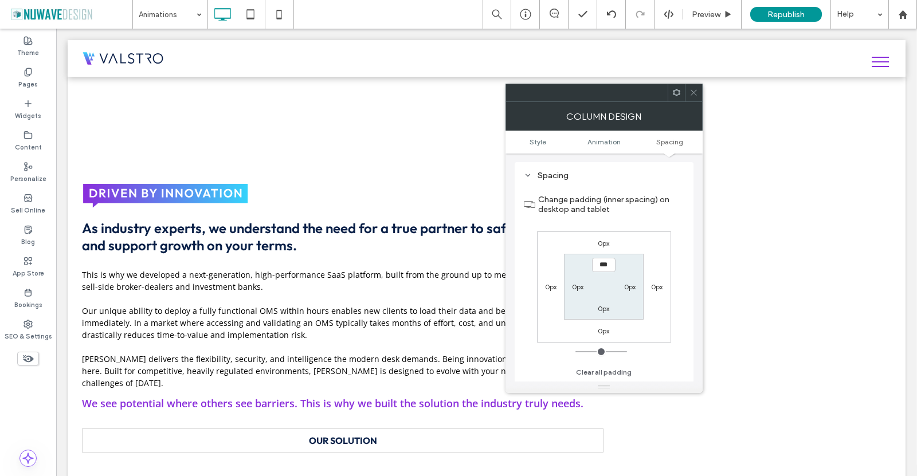
click at [632, 286] on label "0px" at bounding box center [629, 287] width 11 height 9
type input "**"
type input "****"
click at [695, 89] on icon at bounding box center [694, 92] width 9 height 9
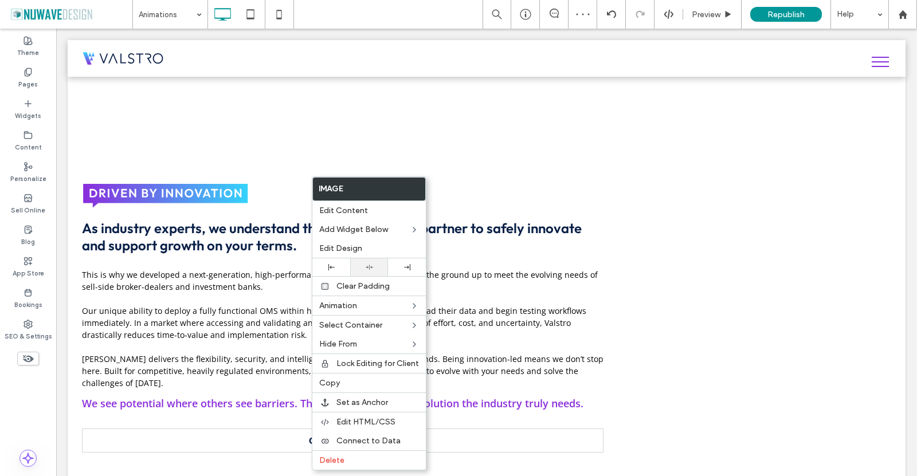
click at [370, 273] on div at bounding box center [369, 268] width 38 height 18
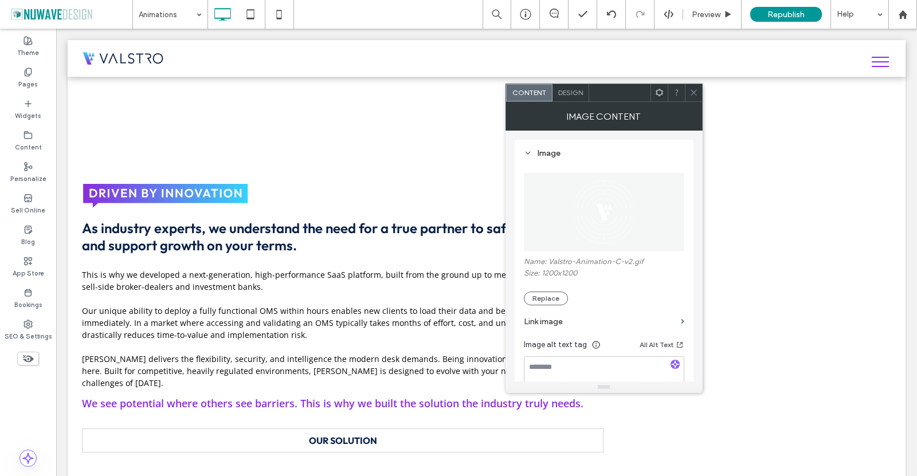
drag, startPoint x: 689, startPoint y: 101, endPoint x: 680, endPoint y: 119, distance: 19.7
click at [690, 102] on div "Image Content" at bounding box center [604, 116] width 197 height 29
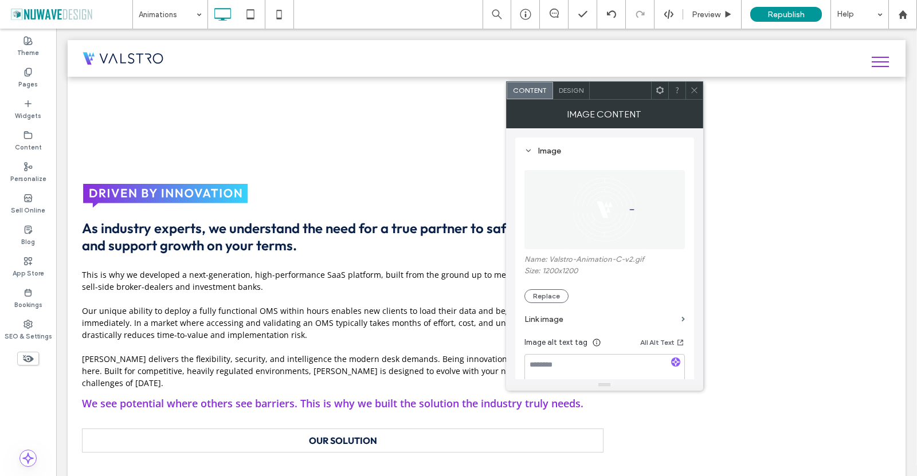
click at [690, 88] on div at bounding box center [694, 90] width 17 height 17
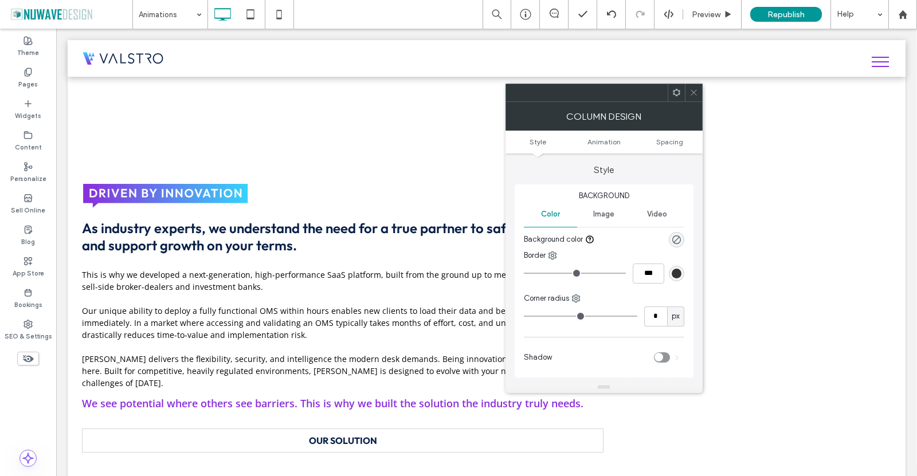
click at [692, 96] on icon at bounding box center [694, 92] width 9 height 9
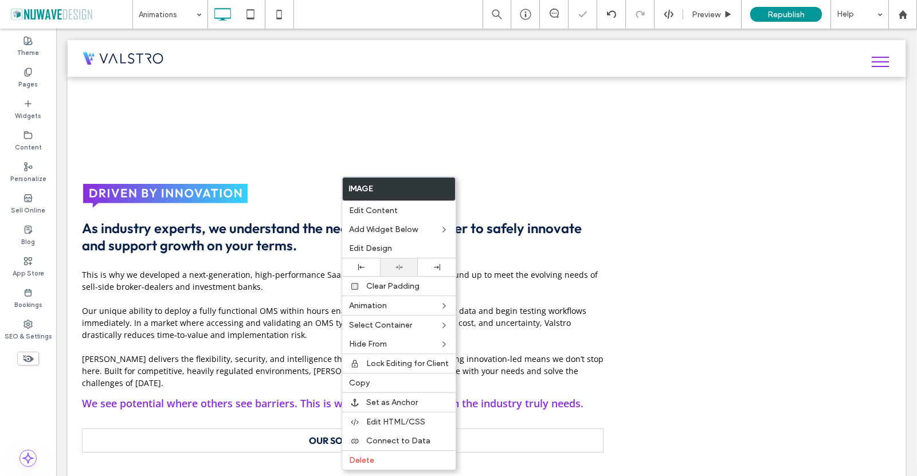
click at [394, 261] on div at bounding box center [399, 268] width 38 height 18
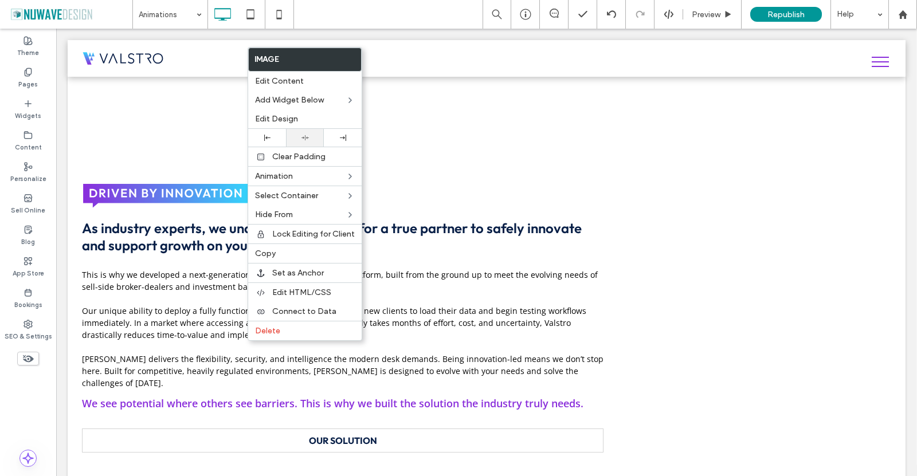
click at [304, 135] on icon at bounding box center [305, 137] width 7 height 7
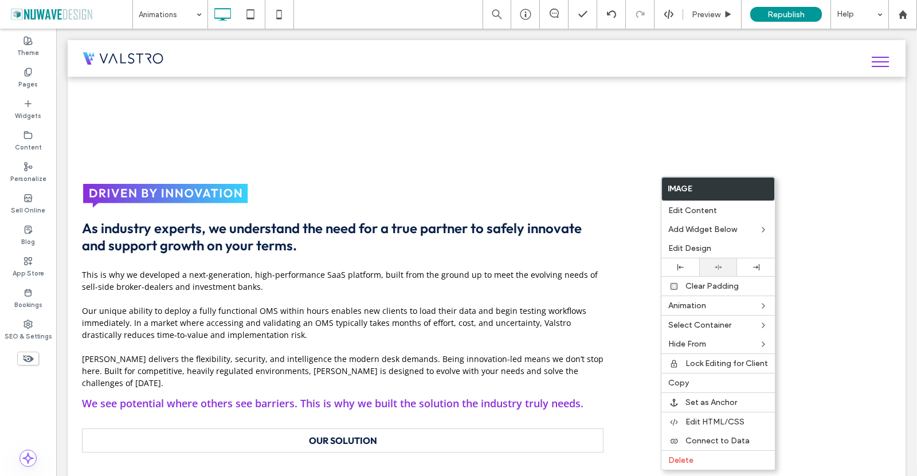
click at [716, 263] on div at bounding box center [718, 268] width 38 height 18
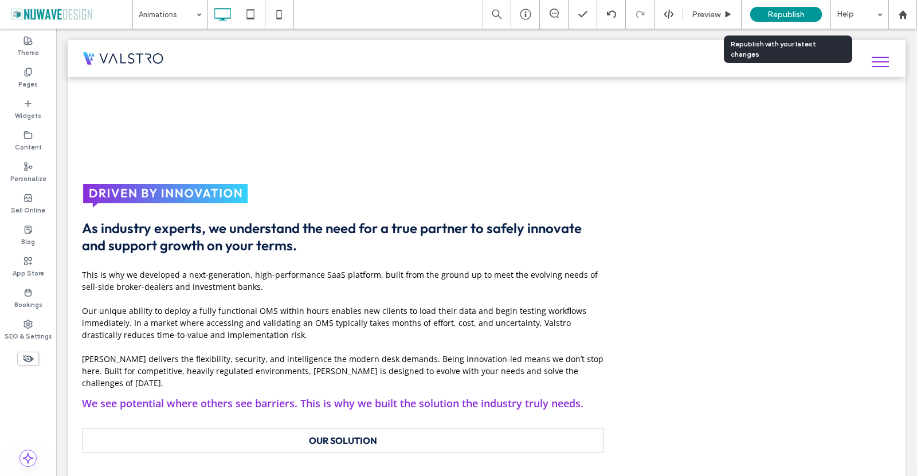
click at [801, 7] on div "Republish" at bounding box center [786, 14] width 72 height 15
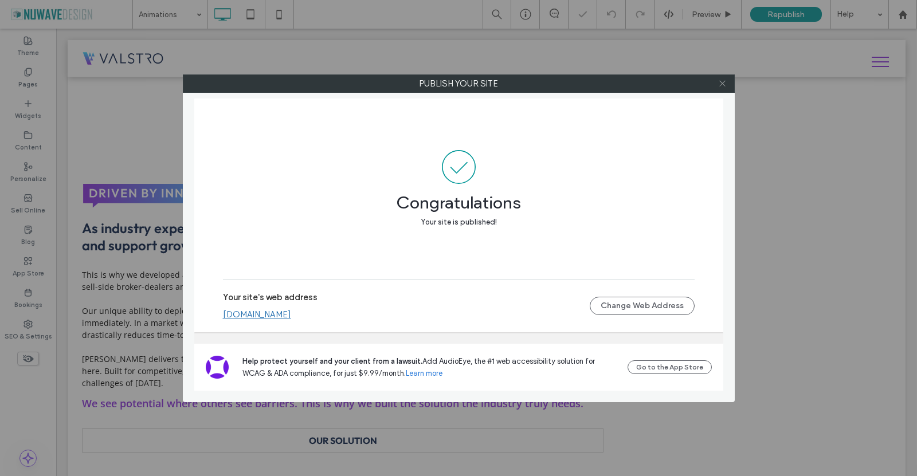
click at [726, 83] on icon at bounding box center [722, 83] width 9 height 9
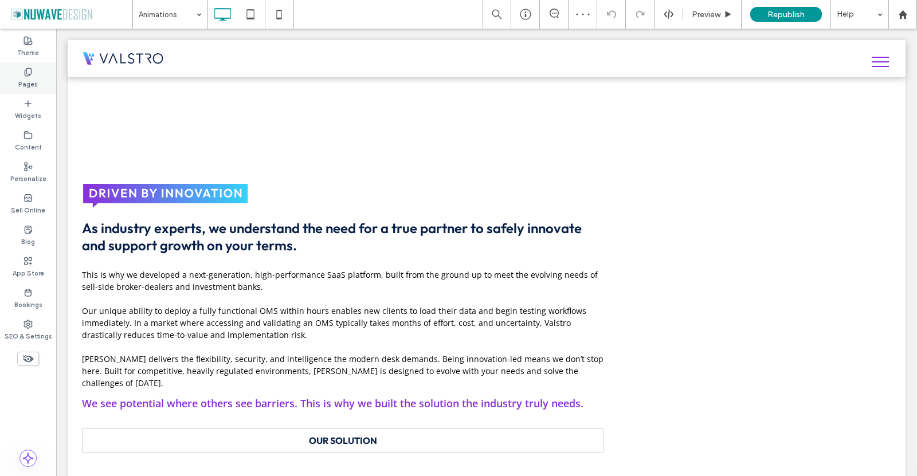
click at [22, 74] on div "Pages" at bounding box center [28, 78] width 56 height 32
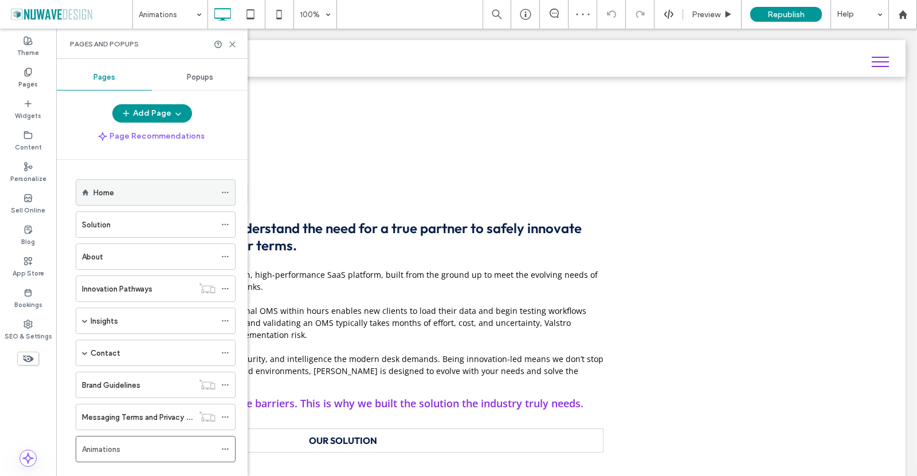
click at [117, 190] on div "Home" at bounding box center [154, 193] width 122 height 12
click at [233, 40] on icon at bounding box center [232, 44] width 9 height 9
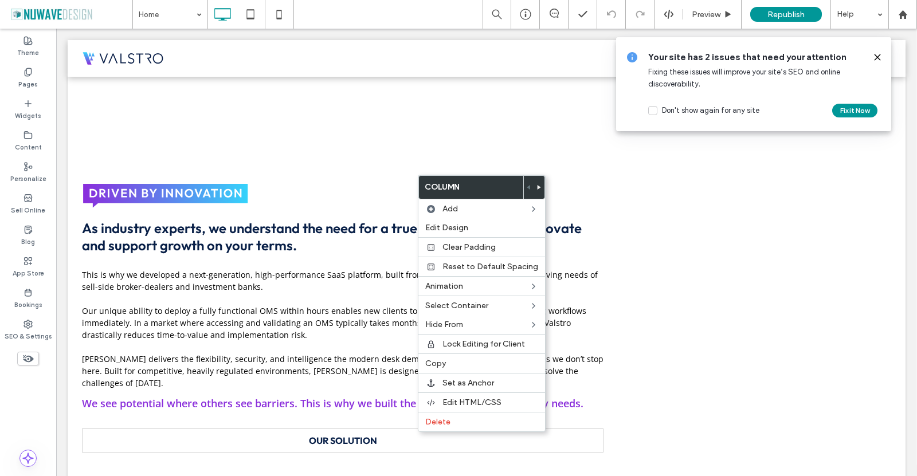
click at [537, 190] on span at bounding box center [539, 187] width 5 height 23
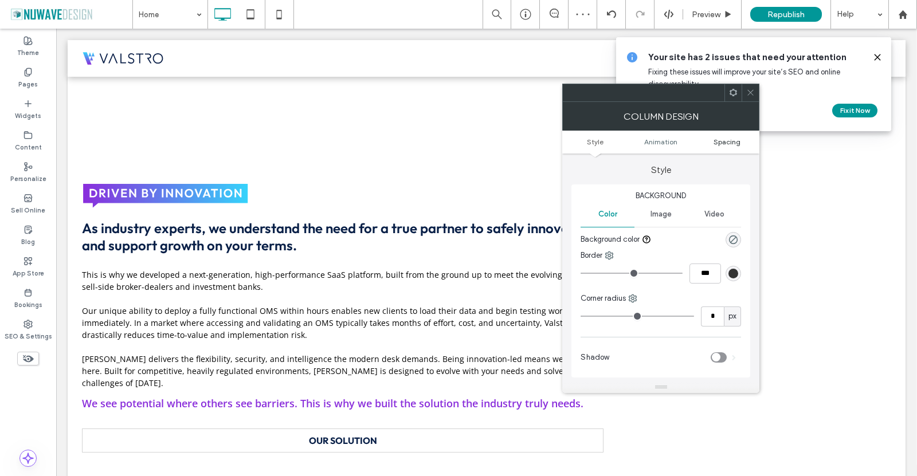
click at [721, 143] on span "Spacing" at bounding box center [727, 142] width 27 height 9
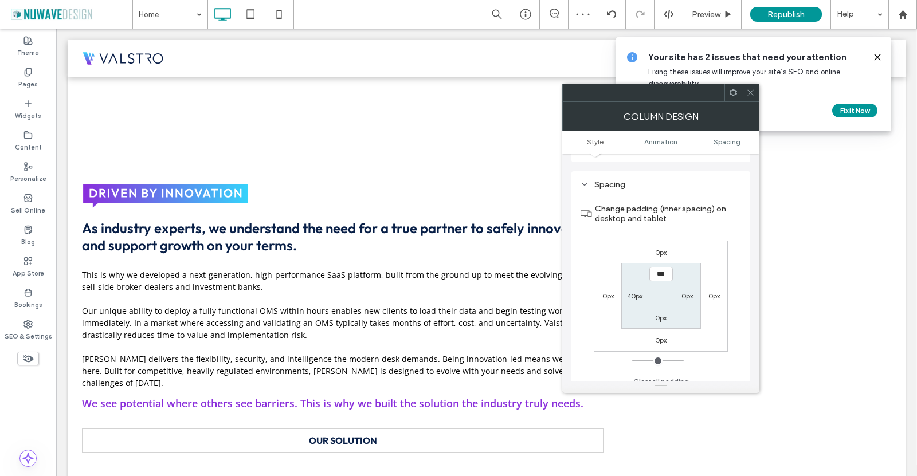
scroll to position [261, 0]
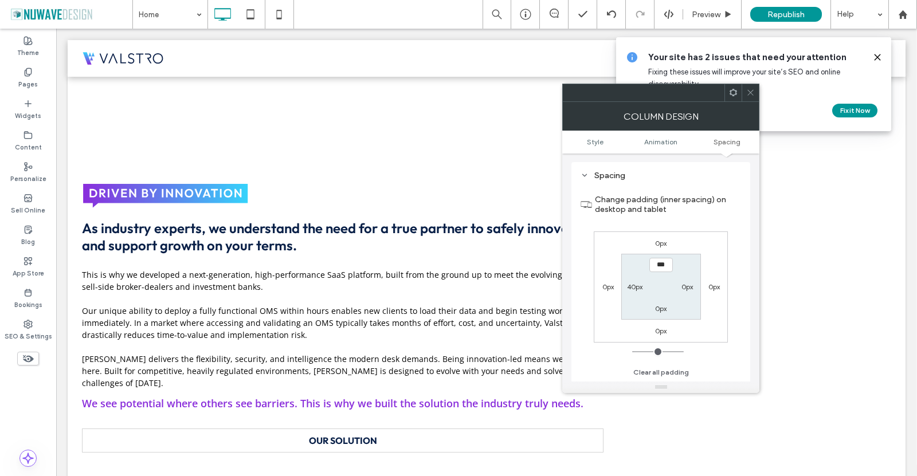
click at [620, 295] on div "0px 0px 0px 0px *** 0px 0px 40px" at bounding box center [661, 287] width 134 height 111
click at [635, 289] on label "40px" at bounding box center [634, 287] width 15 height 9
type input "**"
type input "*"
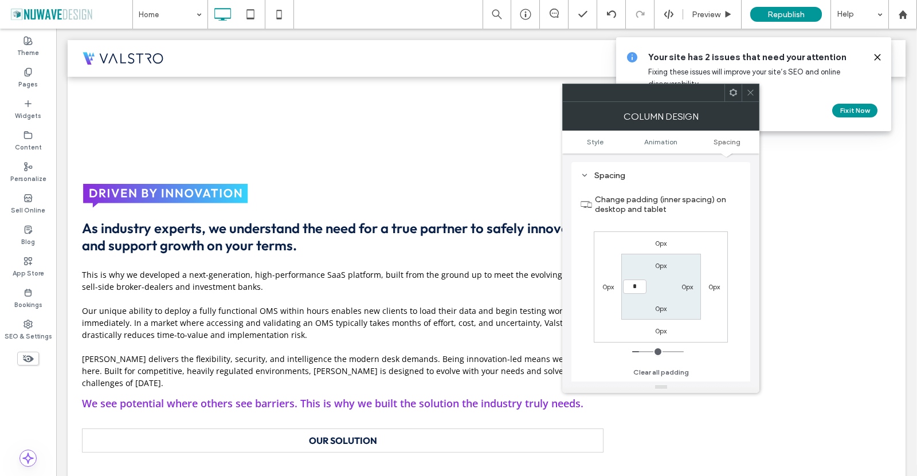
type input "***"
click at [692, 290] on label "0px" at bounding box center [687, 287] width 11 height 9
type input "**"
type input "****"
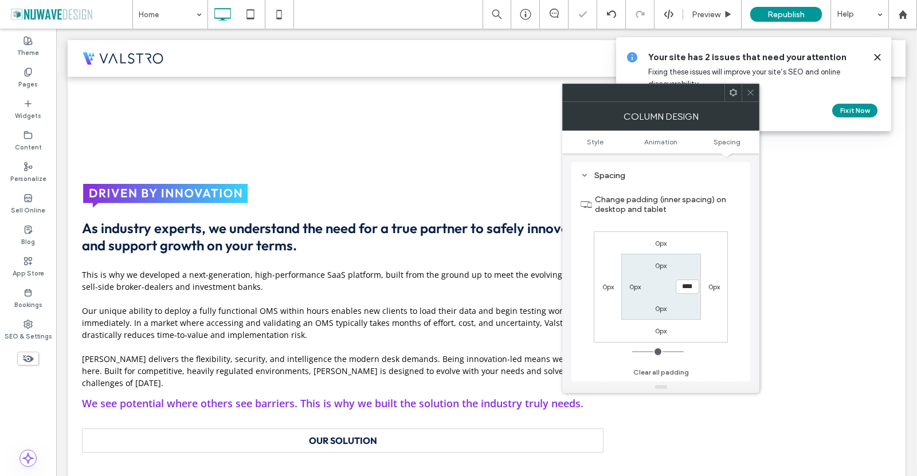
click at [721, 224] on section "Change padding (inner spacing) on desktop and tablet" at bounding box center [661, 204] width 161 height 42
click at [751, 92] on use at bounding box center [751, 93] width 6 height 6
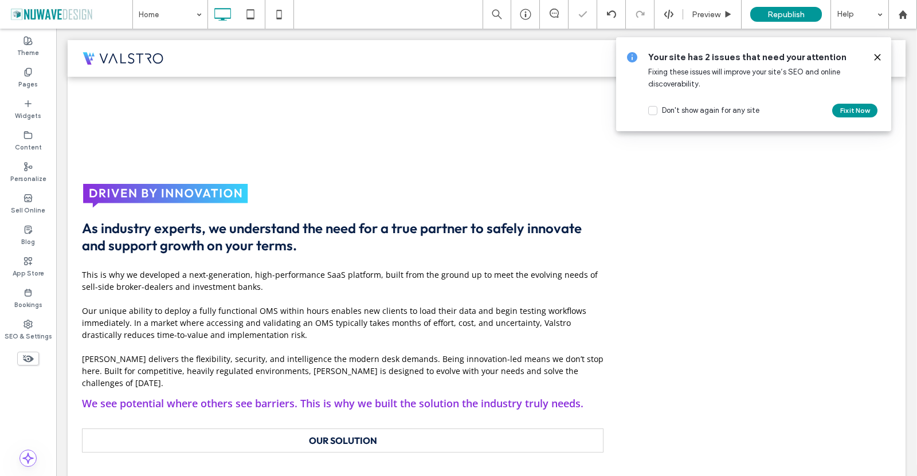
click at [878, 54] on icon at bounding box center [877, 57] width 9 height 9
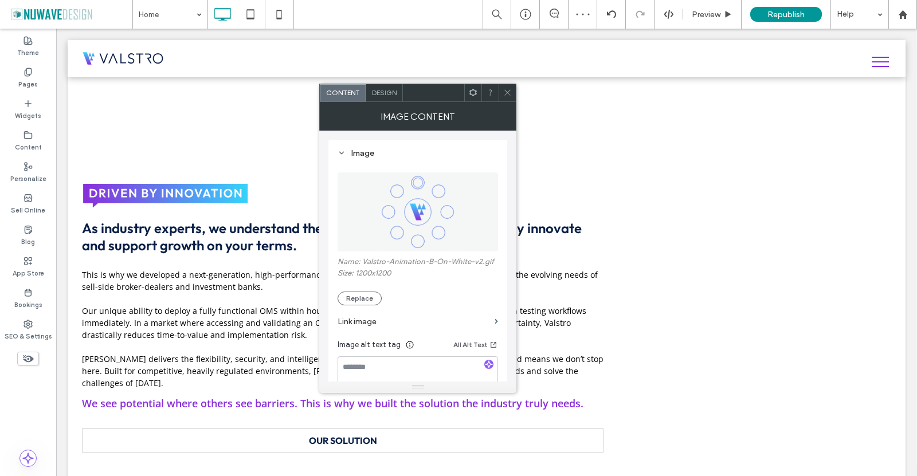
click at [500, 90] on div at bounding box center [507, 92] width 17 height 17
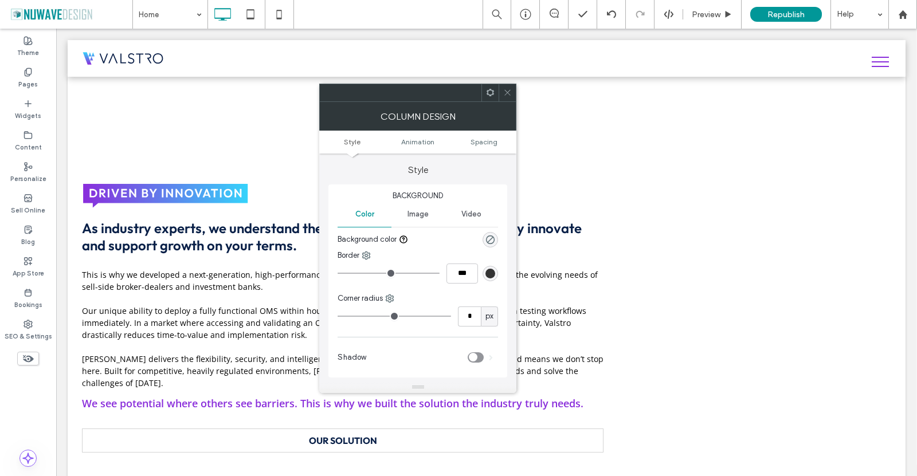
click at [484, 137] on ul "Style Animation Spacing" at bounding box center [417, 142] width 197 height 23
click at [484, 138] on span "Spacing" at bounding box center [484, 142] width 27 height 9
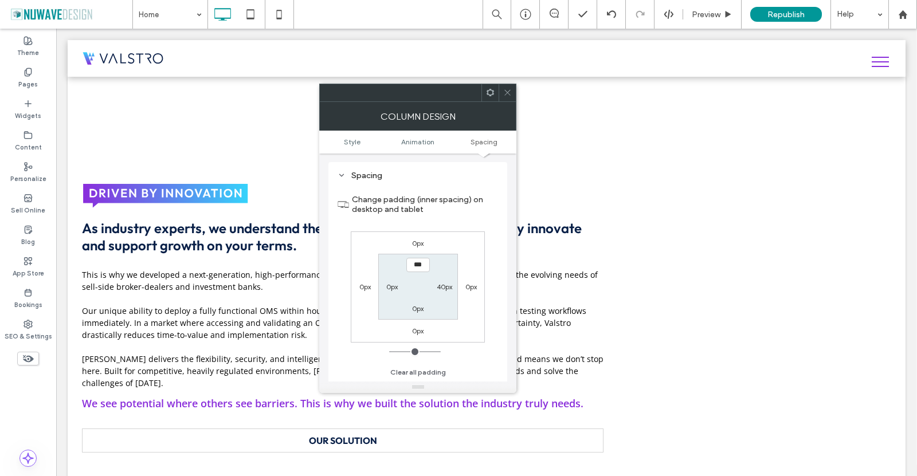
click at [390, 289] on label "0px" at bounding box center [391, 287] width 11 height 9
type input "**"
type input "****"
click at [445, 289] on label "40px" at bounding box center [444, 287] width 15 height 9
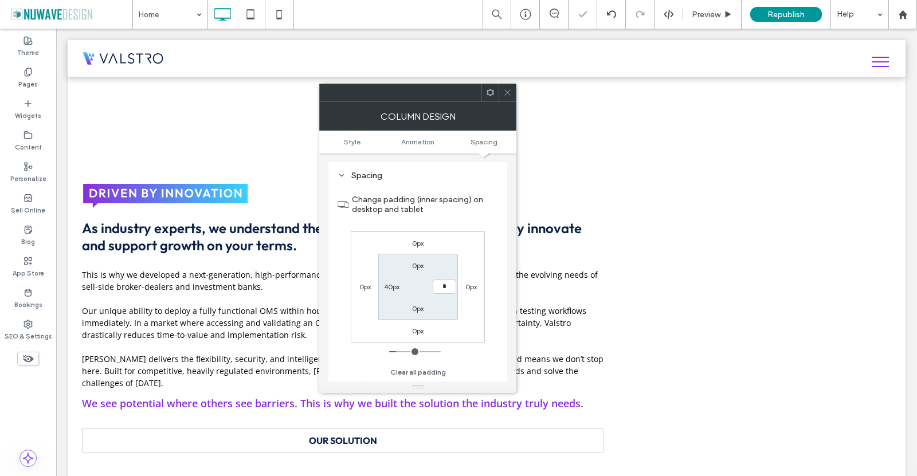
type input "*"
type input "***"
click at [456, 210] on label "Change padding (inner spacing) on desktop and tablet" at bounding box center [425, 204] width 146 height 31
click at [507, 92] on use at bounding box center [508, 93] width 6 height 6
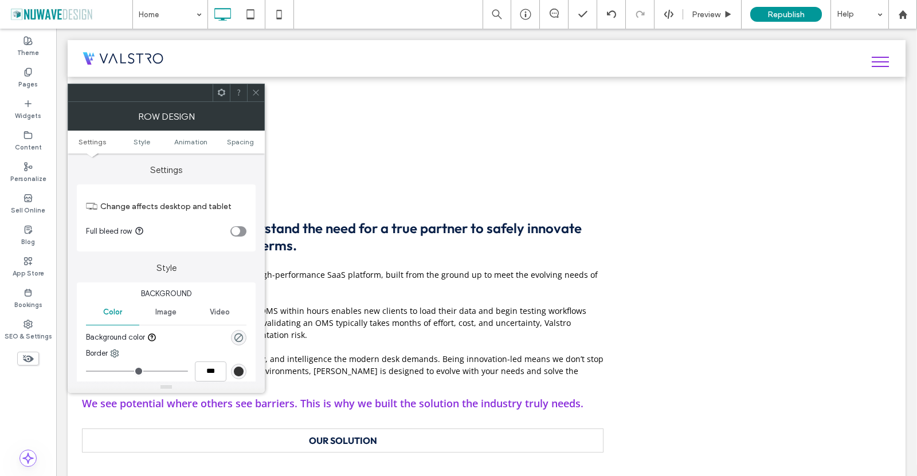
click at [255, 92] on icon at bounding box center [256, 92] width 9 height 9
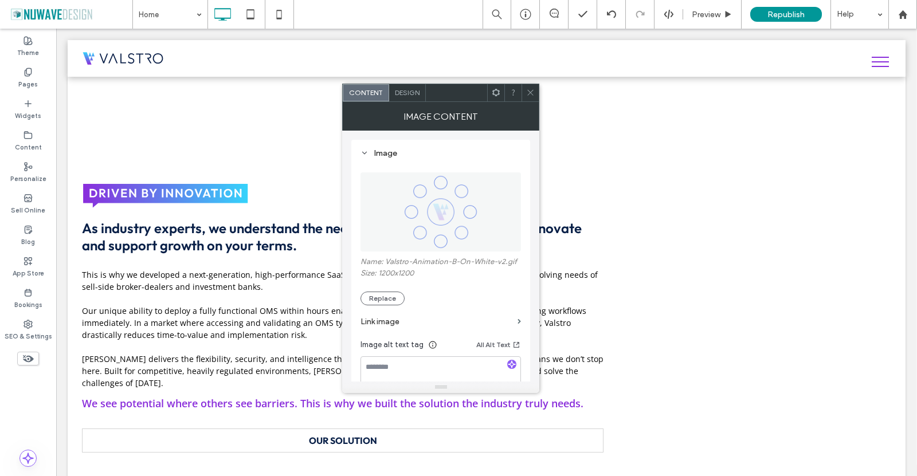
click at [536, 96] on div at bounding box center [530, 92] width 17 height 17
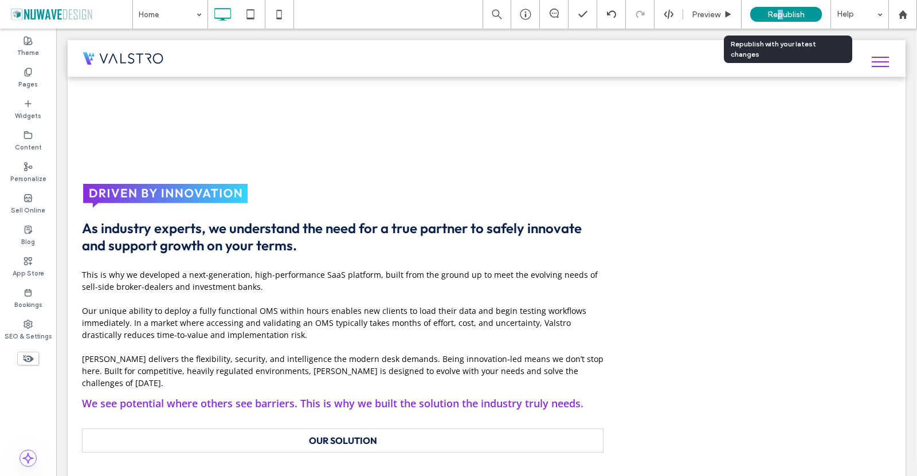
click at [780, 14] on span "Republish" at bounding box center [786, 15] width 37 height 10
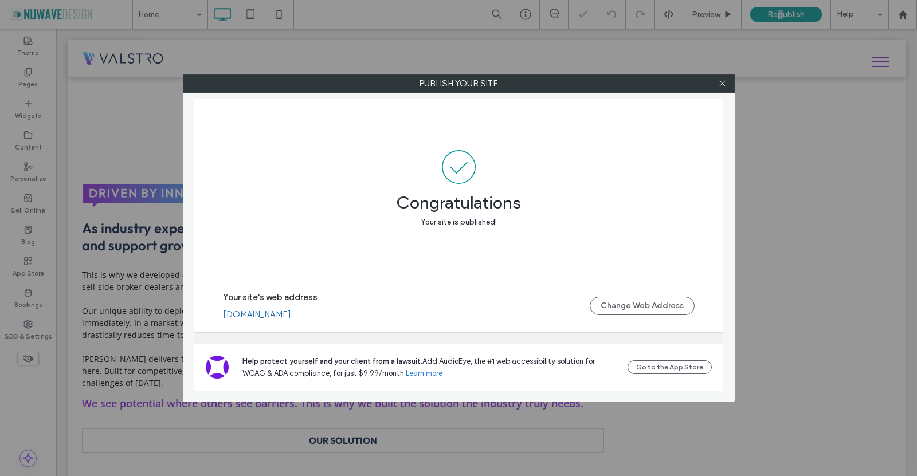
click at [269, 316] on link "[DOMAIN_NAME]" at bounding box center [257, 315] width 68 height 10
click at [725, 84] on icon at bounding box center [722, 83] width 9 height 9
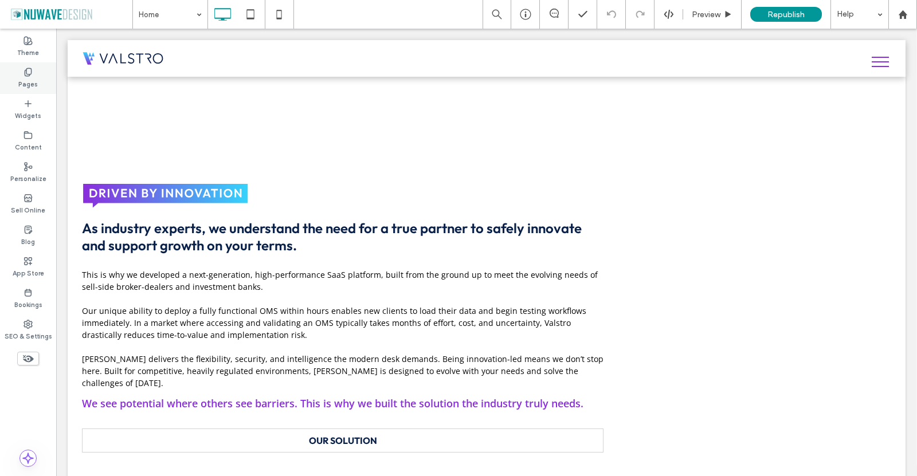
click at [19, 71] on div "Pages" at bounding box center [28, 78] width 56 height 32
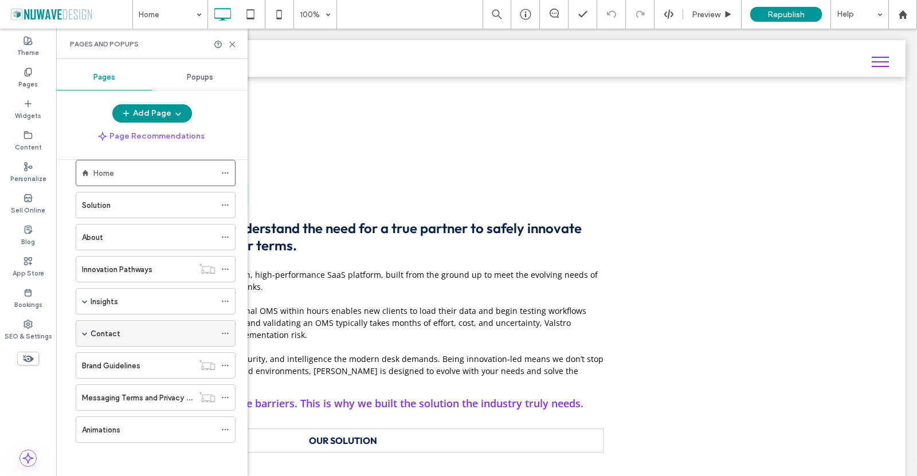
scroll to position [21, 0]
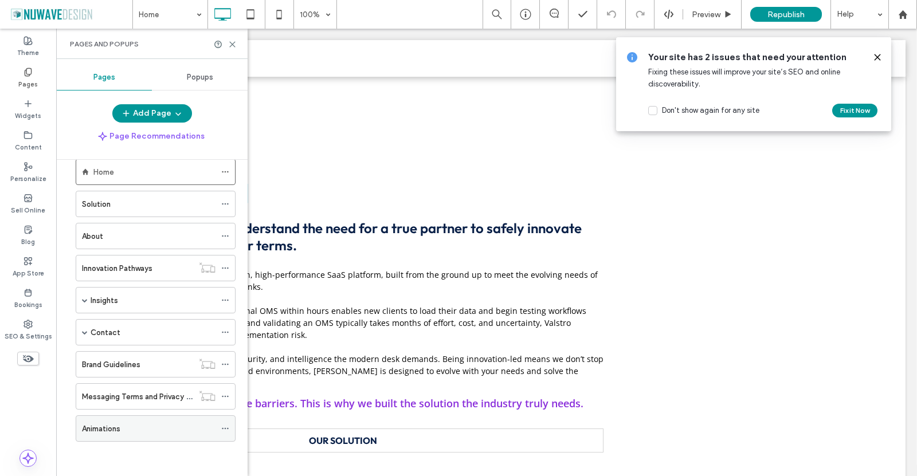
click at [118, 437] on div "Animations" at bounding box center [149, 428] width 134 height 25
click at [225, 430] on icon at bounding box center [225, 429] width 8 height 8
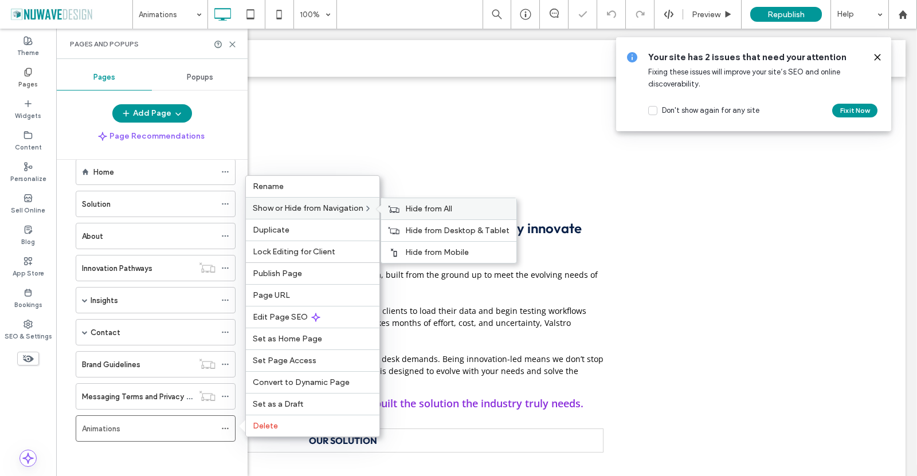
click at [406, 202] on div "Hide from All" at bounding box center [448, 208] width 135 height 21
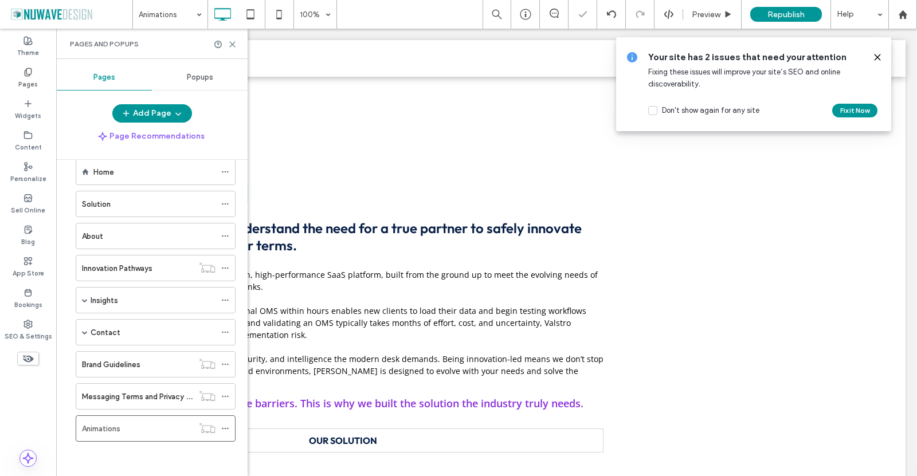
click at [228, 41] on div at bounding box center [225, 44] width 23 height 9
click at [234, 42] on icon at bounding box center [232, 44] width 9 height 9
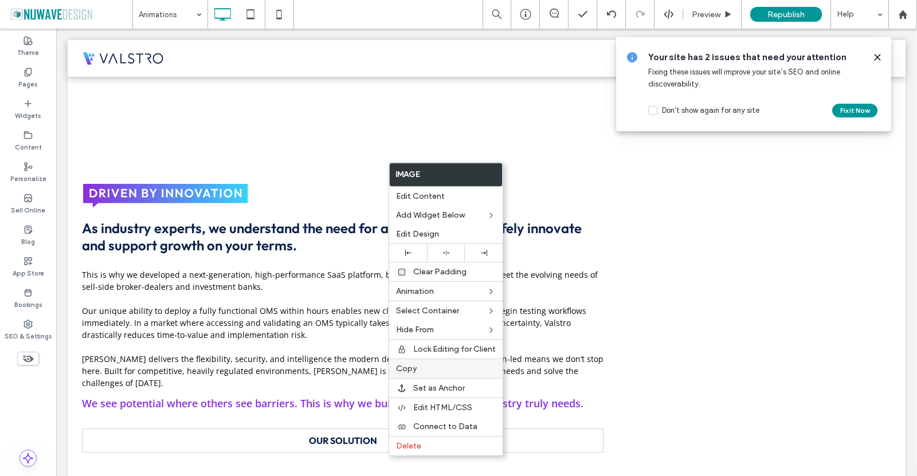
click at [437, 363] on div "Copy" at bounding box center [446, 368] width 114 height 19
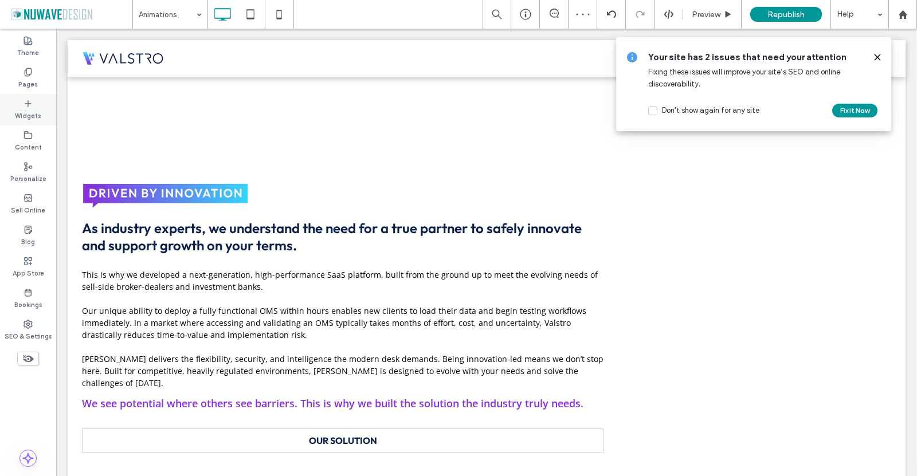
click at [28, 101] on icon at bounding box center [28, 103] width 9 height 9
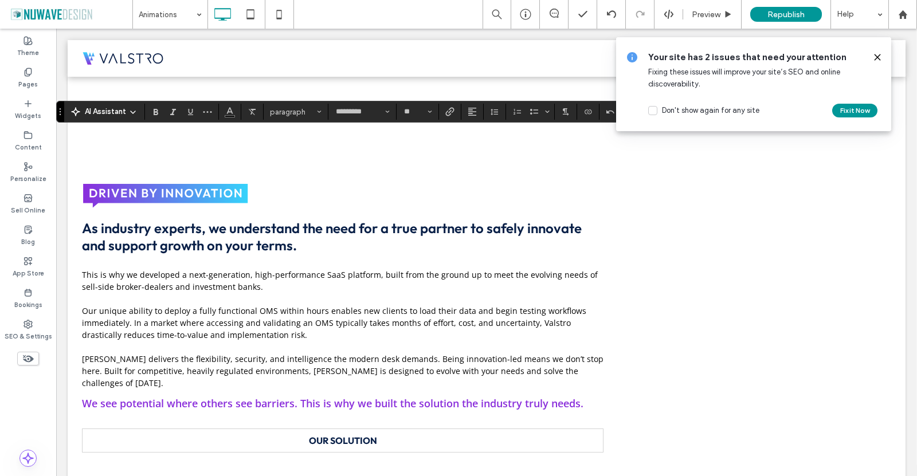
click at [879, 57] on icon at bounding box center [877, 57] width 9 height 9
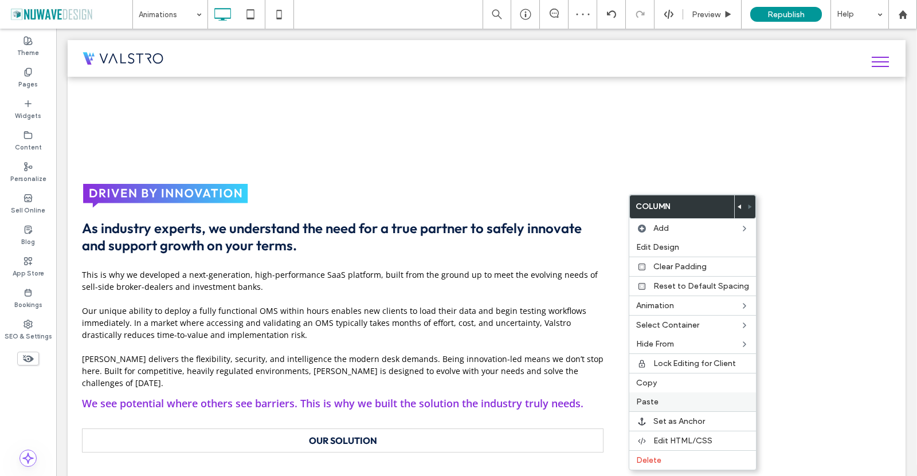
click at [668, 399] on label "Paste" at bounding box center [692, 402] width 113 height 10
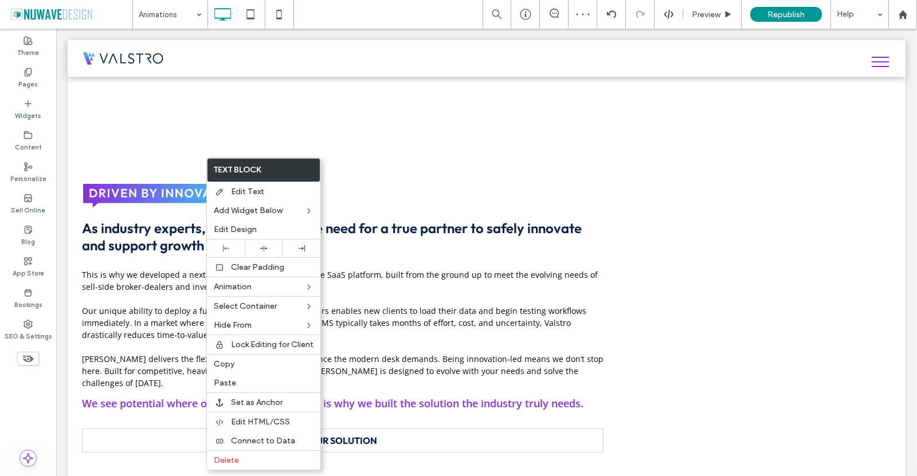
click at [241, 363] on label "Copy" at bounding box center [264, 364] width 100 height 10
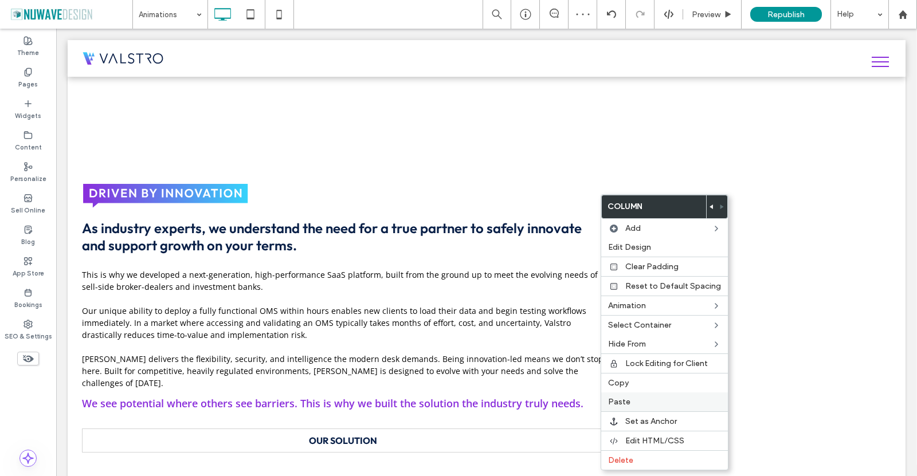
click at [626, 396] on div "Paste" at bounding box center [664, 402] width 127 height 19
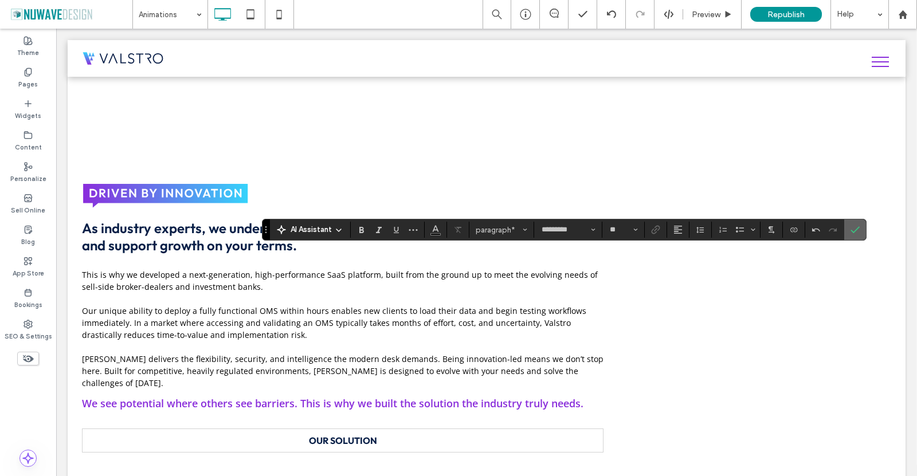
click at [857, 225] on span "Confirm" at bounding box center [855, 229] width 9 height 19
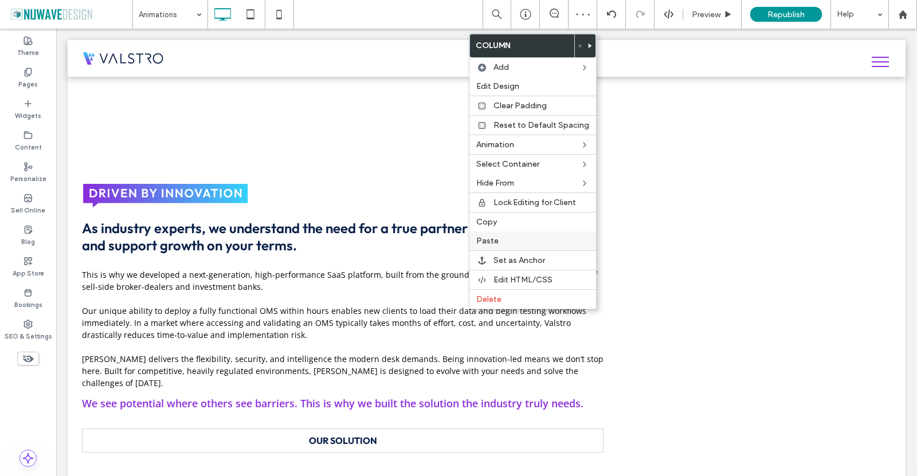
click at [503, 244] on label "Paste" at bounding box center [532, 241] width 113 height 10
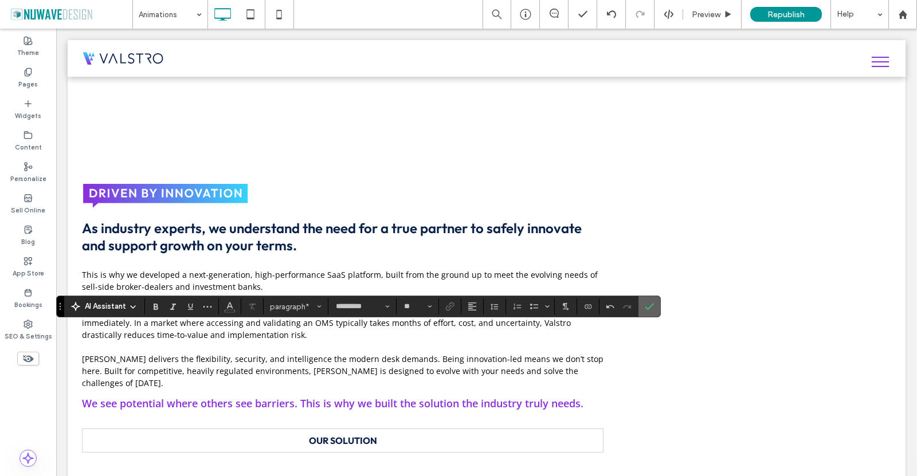
click at [656, 307] on label "Confirm" at bounding box center [649, 306] width 17 height 21
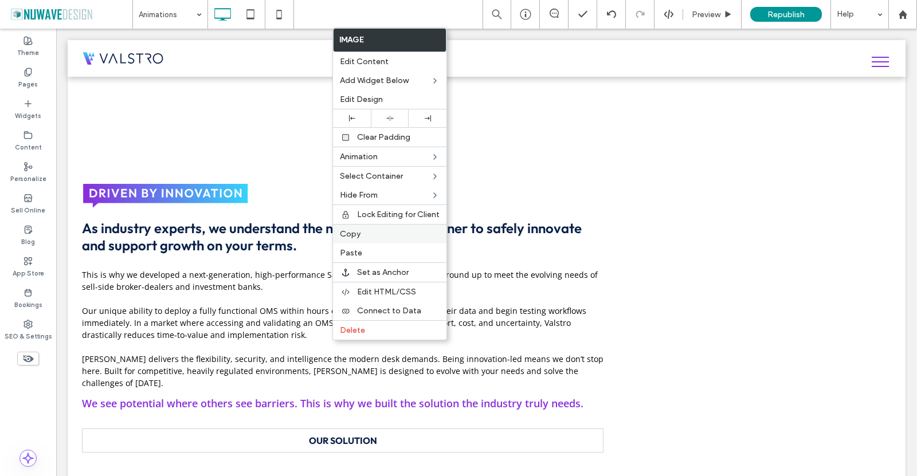
click at [367, 232] on label "Copy" at bounding box center [390, 234] width 100 height 10
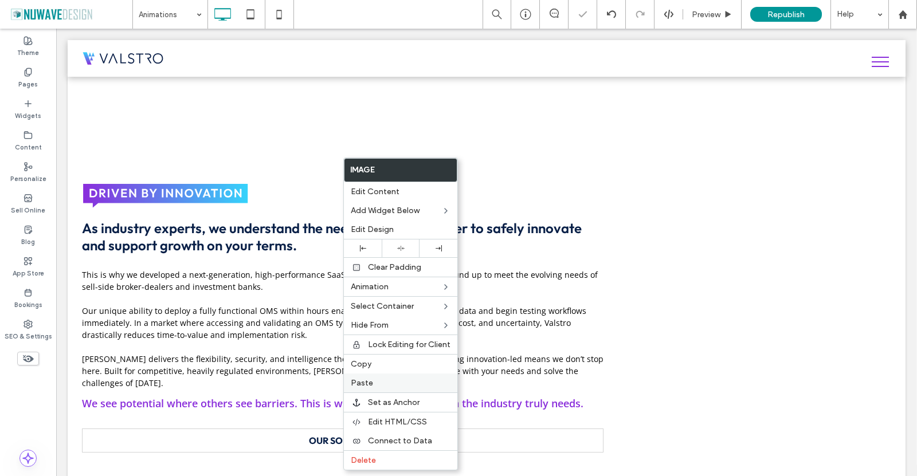
click at [365, 387] on span "Paste" at bounding box center [362, 383] width 22 height 10
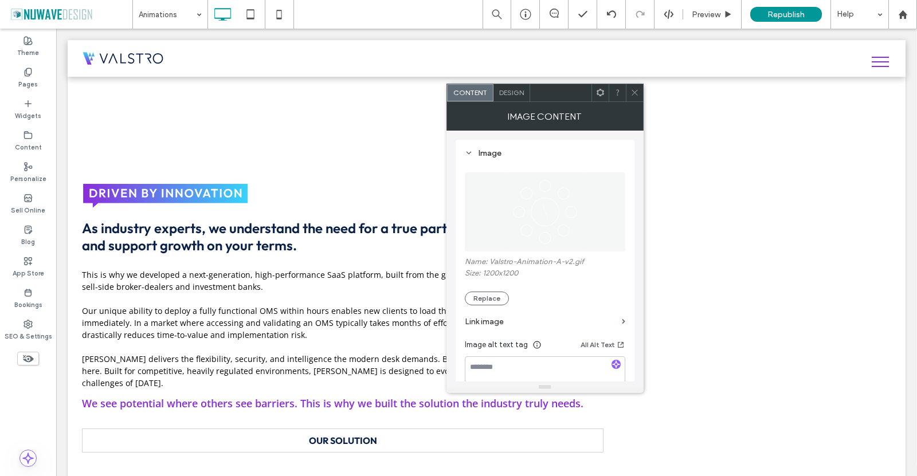
click at [635, 92] on use at bounding box center [635, 93] width 6 height 6
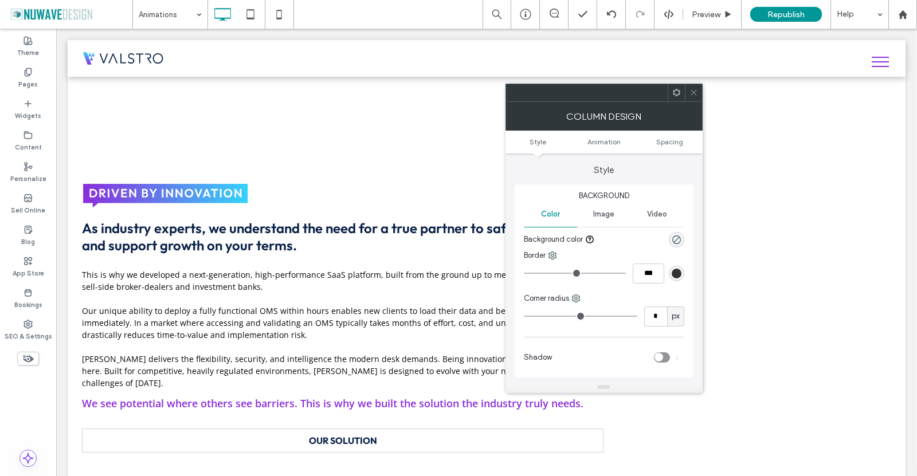
click at [692, 93] on icon at bounding box center [694, 92] width 9 height 9
